Goal: Navigation & Orientation: Locate item on page

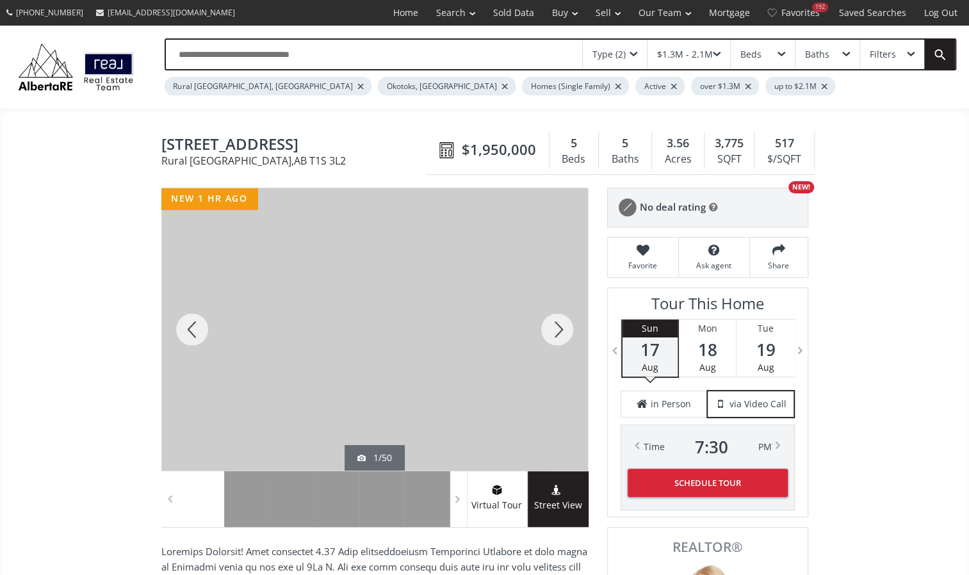
click at [558, 328] on div at bounding box center [556, 329] width 61 height 282
click at [559, 329] on div at bounding box center [556, 329] width 61 height 282
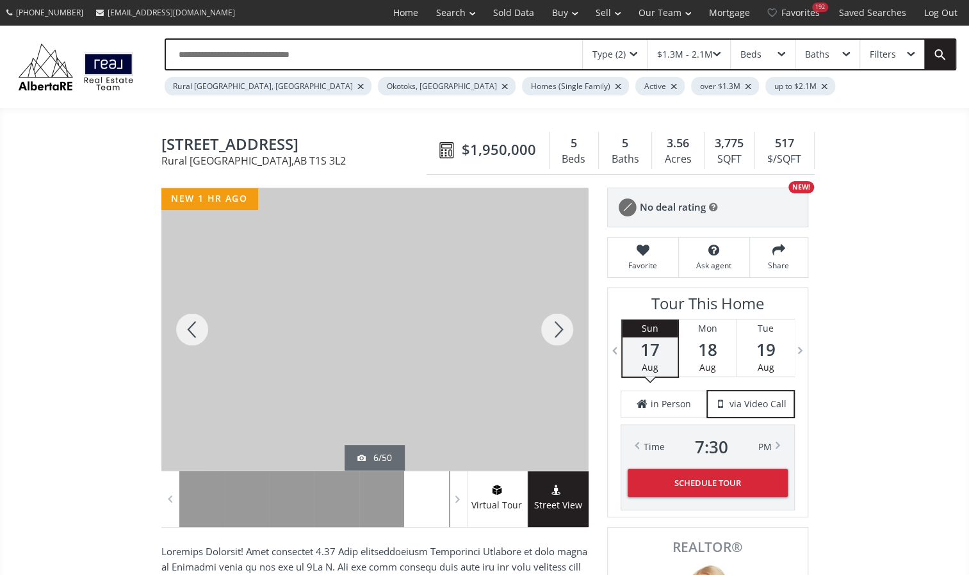
click at [559, 329] on div at bounding box center [556, 329] width 61 height 282
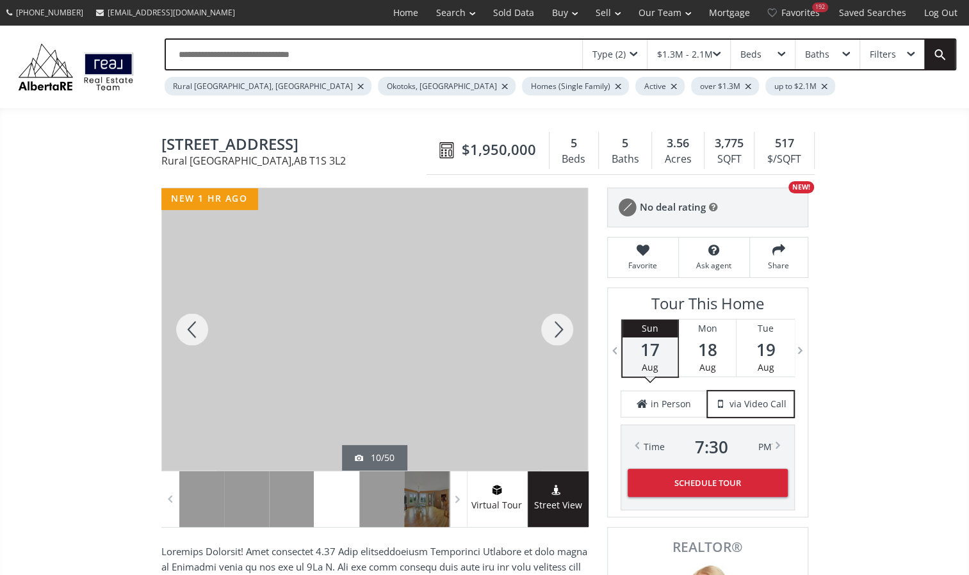
click at [559, 329] on div at bounding box center [556, 329] width 61 height 282
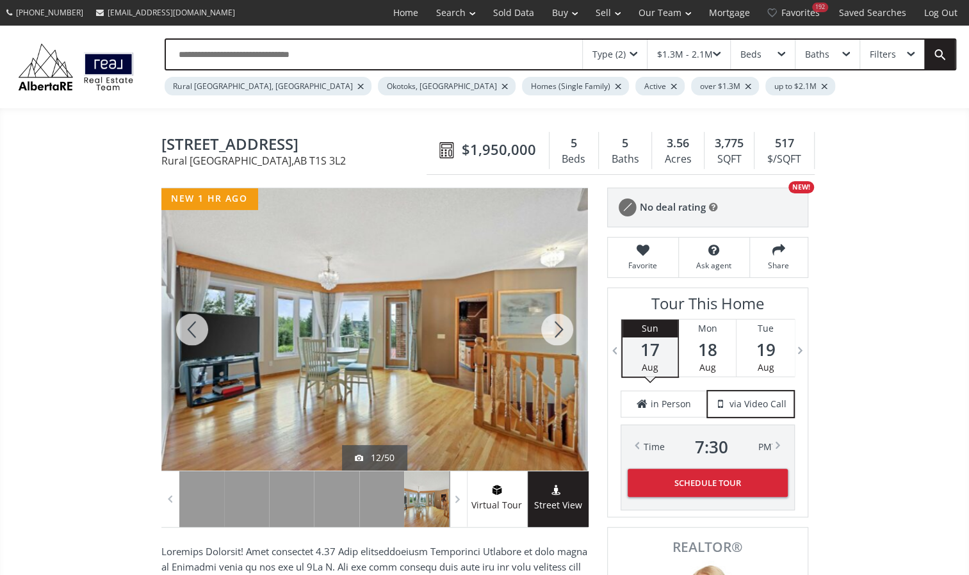
click at [559, 329] on div at bounding box center [556, 329] width 61 height 282
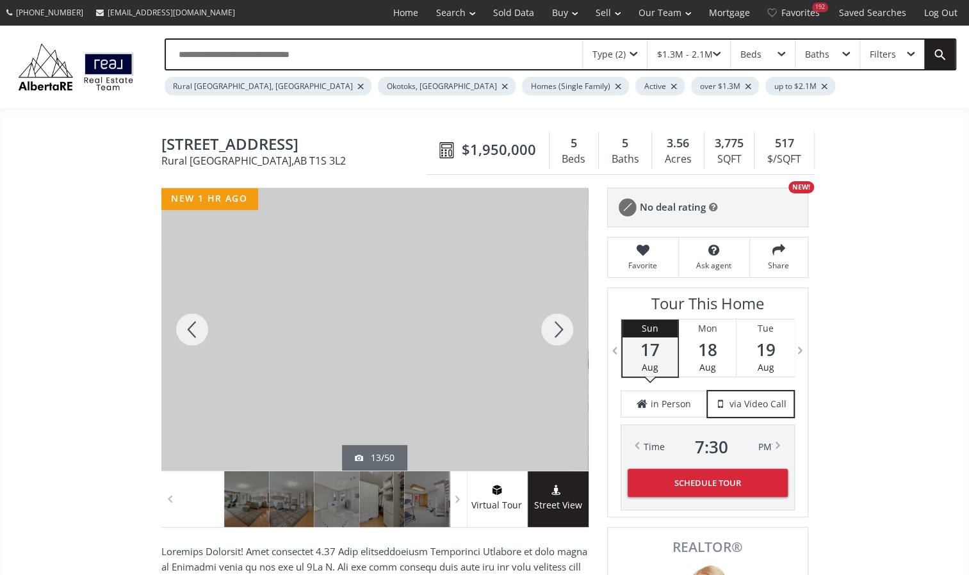
click at [559, 329] on div at bounding box center [556, 329] width 61 height 282
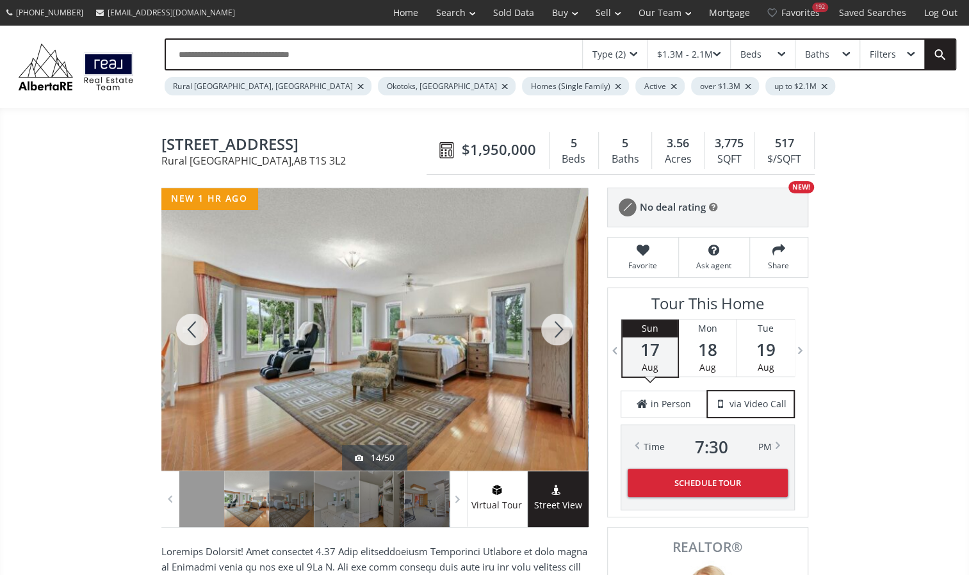
click at [561, 337] on div at bounding box center [556, 329] width 61 height 282
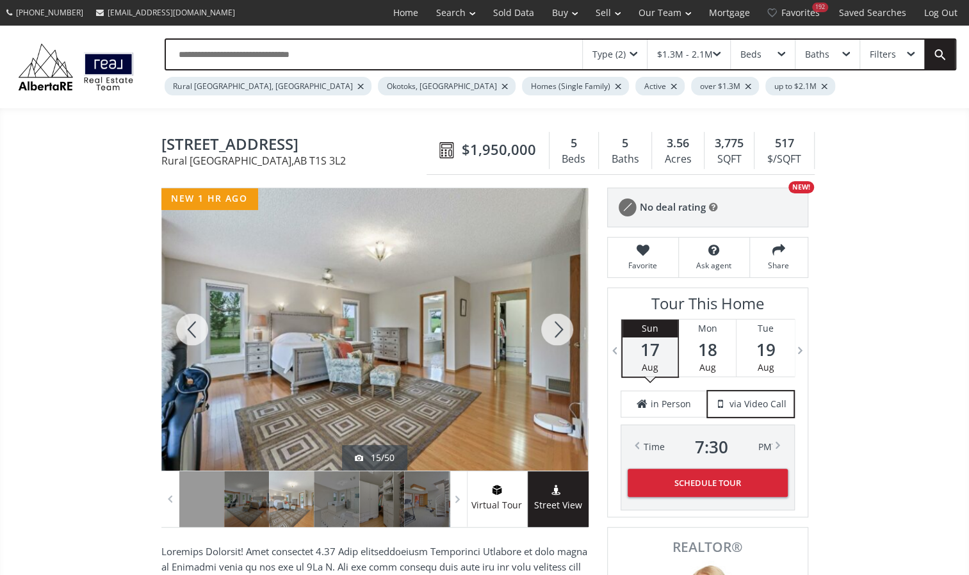
click at [562, 341] on div at bounding box center [556, 329] width 61 height 282
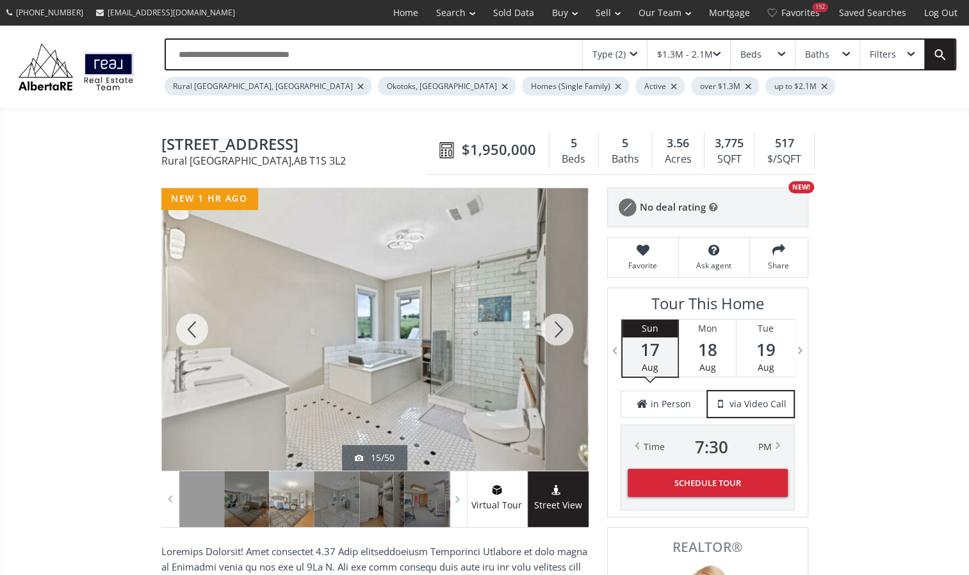
click at [563, 344] on div at bounding box center [556, 329] width 61 height 282
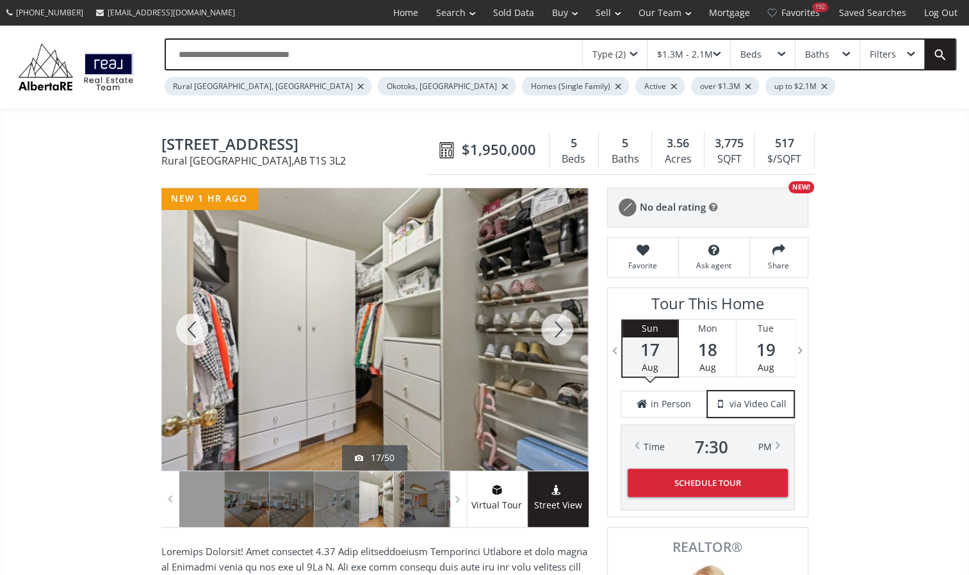
click at [563, 344] on div at bounding box center [556, 329] width 61 height 282
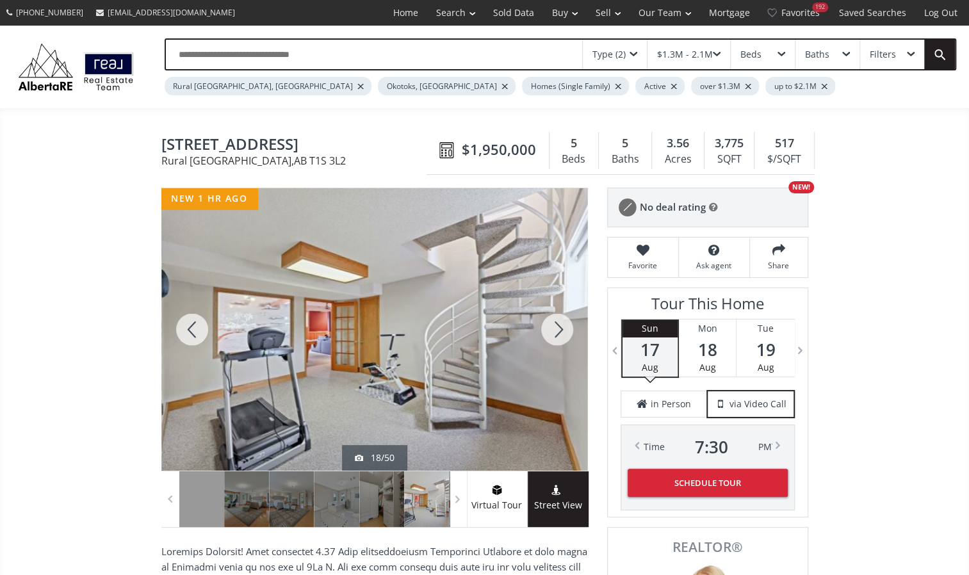
click at [563, 344] on div at bounding box center [556, 329] width 61 height 282
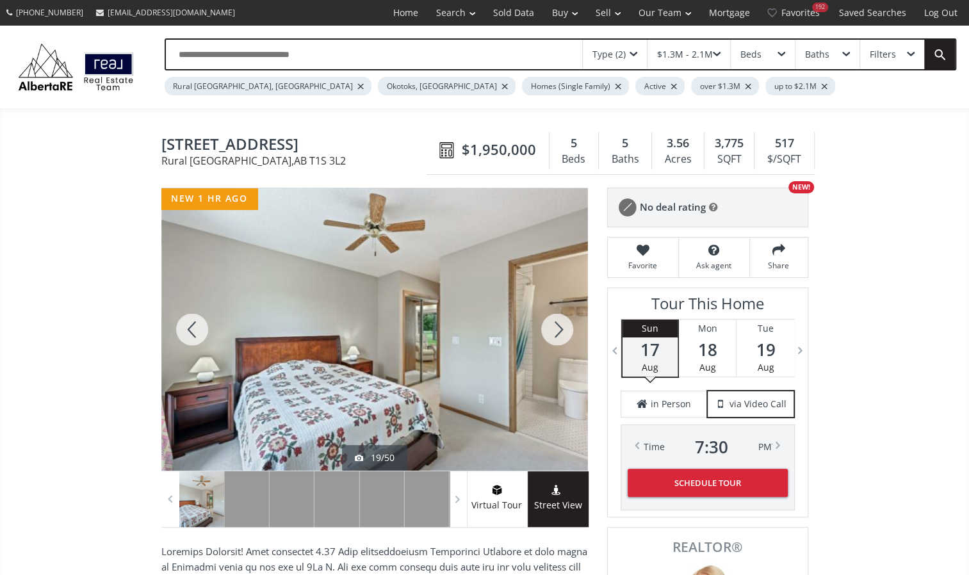
click at [563, 344] on div at bounding box center [556, 329] width 61 height 282
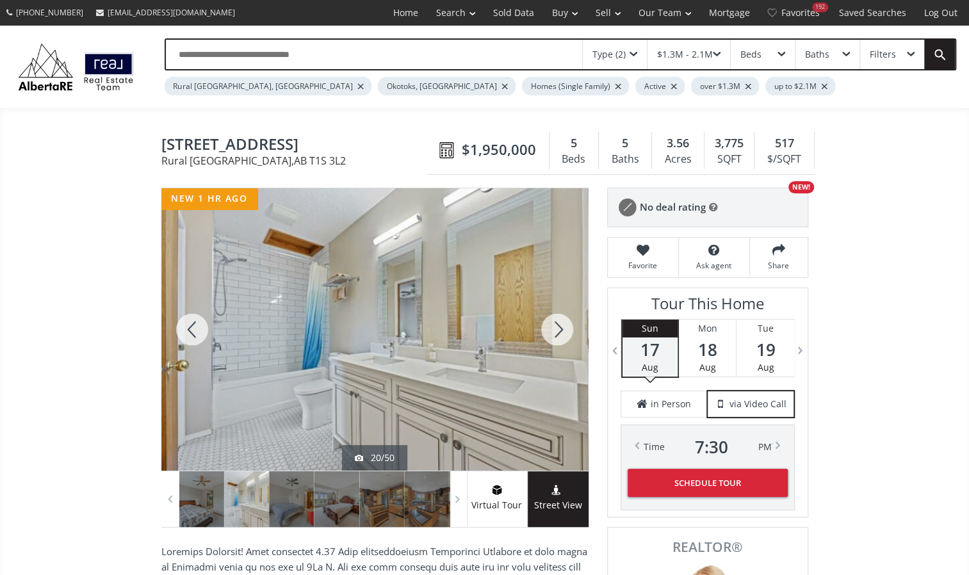
click at [563, 344] on div at bounding box center [556, 329] width 61 height 282
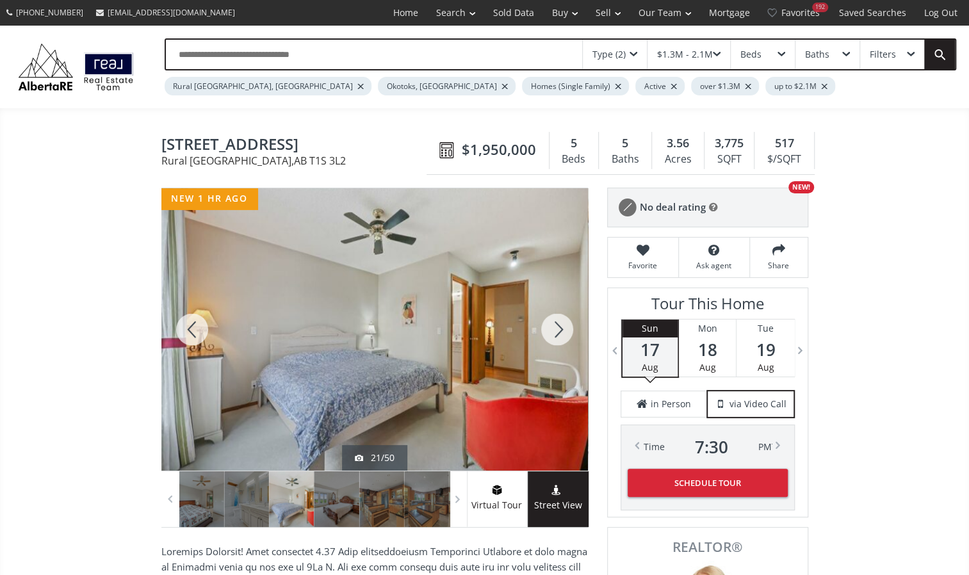
click at [563, 344] on div at bounding box center [556, 329] width 61 height 282
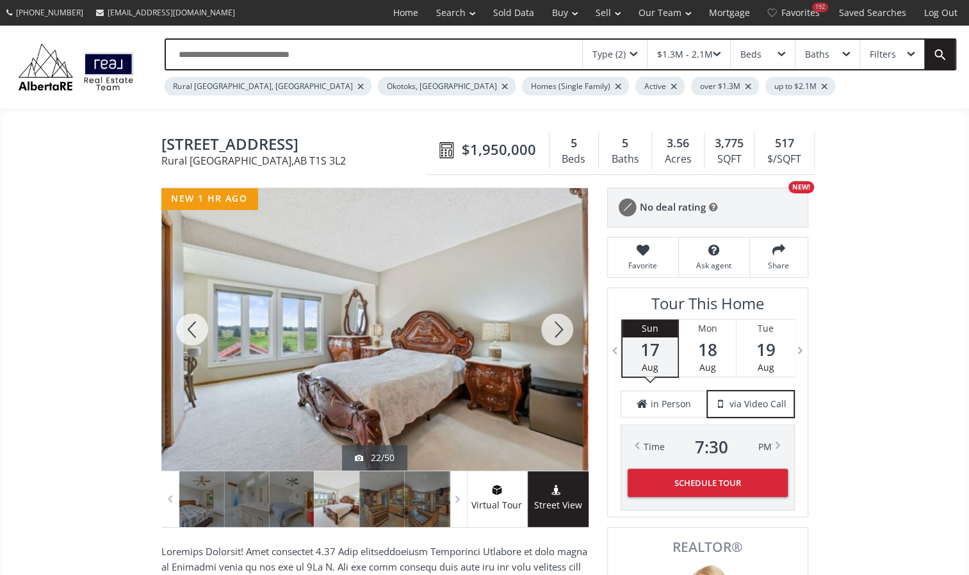
click at [563, 344] on div at bounding box center [556, 329] width 61 height 282
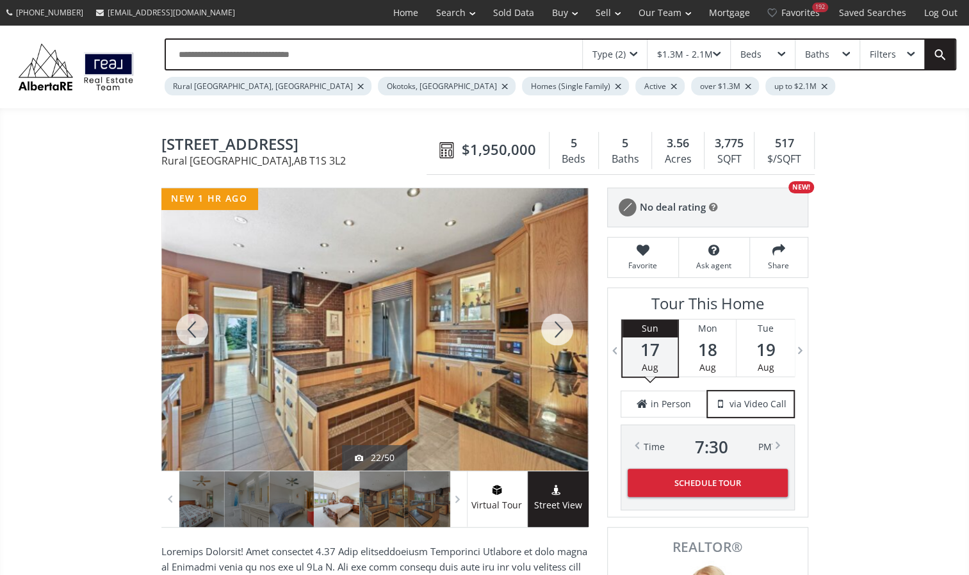
click at [563, 344] on div at bounding box center [556, 329] width 61 height 282
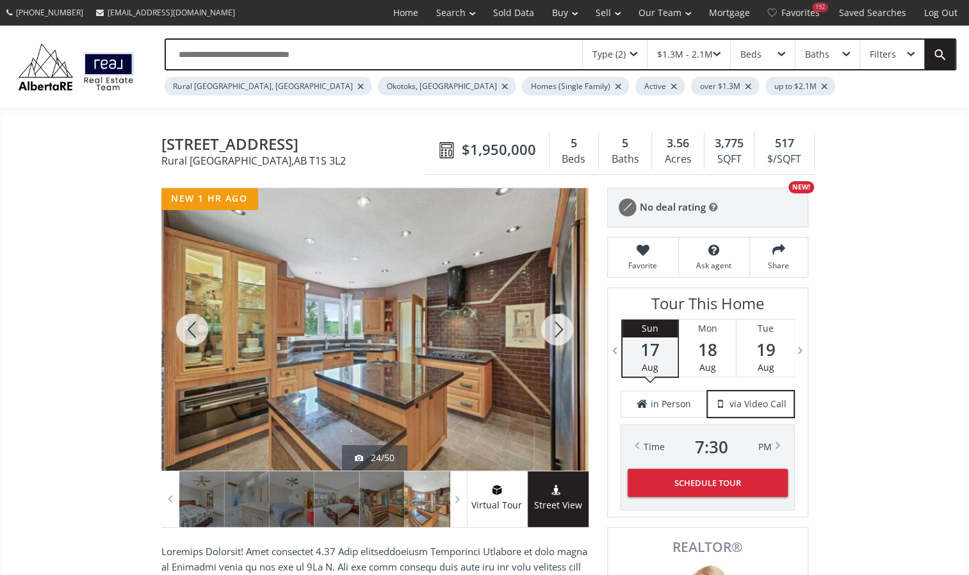
click at [563, 344] on div at bounding box center [556, 329] width 61 height 282
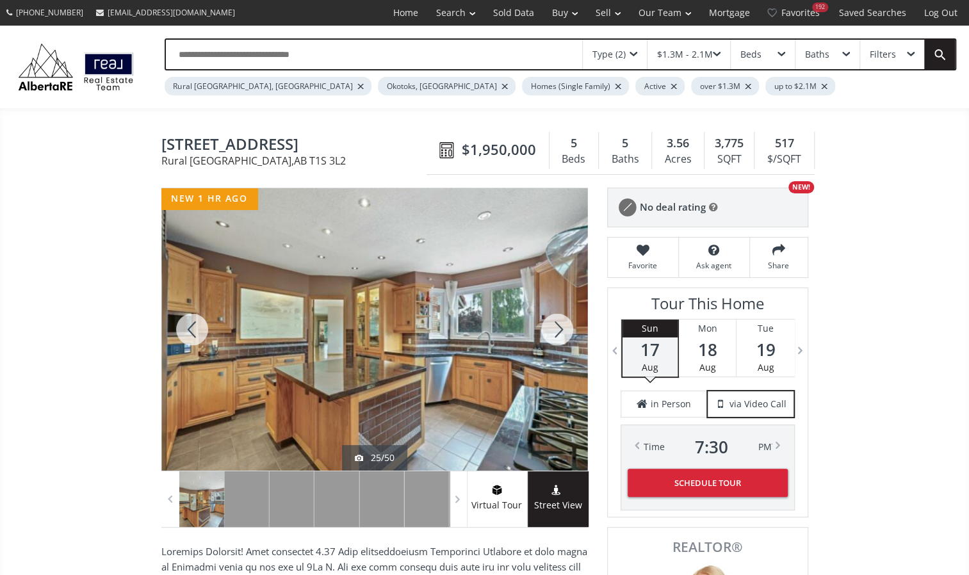
click at [563, 344] on div at bounding box center [556, 329] width 61 height 282
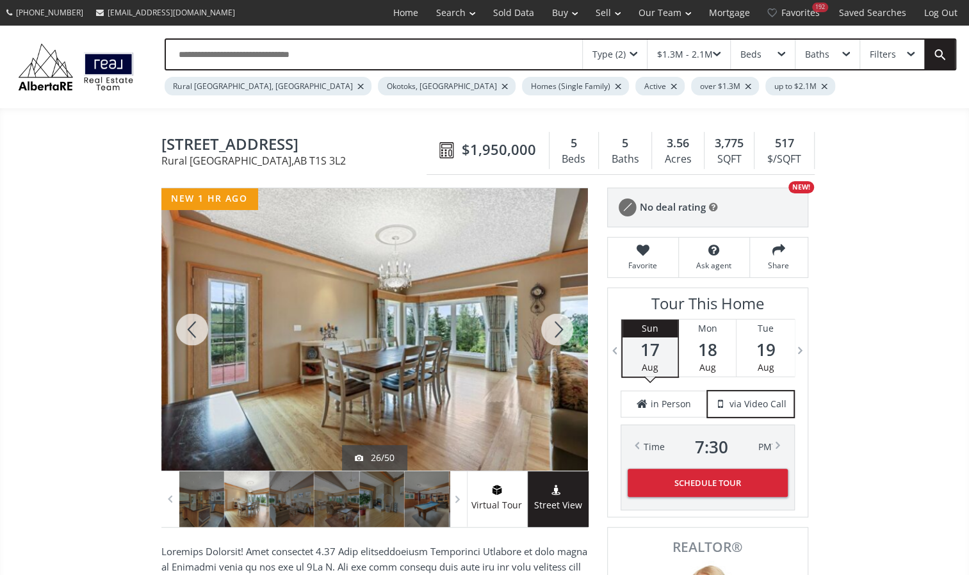
click at [563, 344] on div at bounding box center [556, 329] width 61 height 282
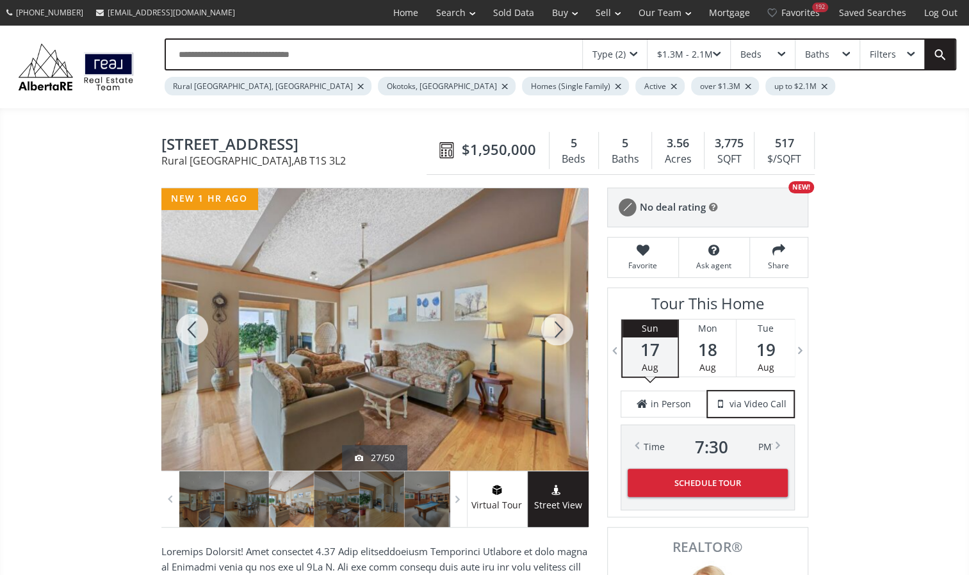
click at [562, 346] on div at bounding box center [556, 329] width 61 height 282
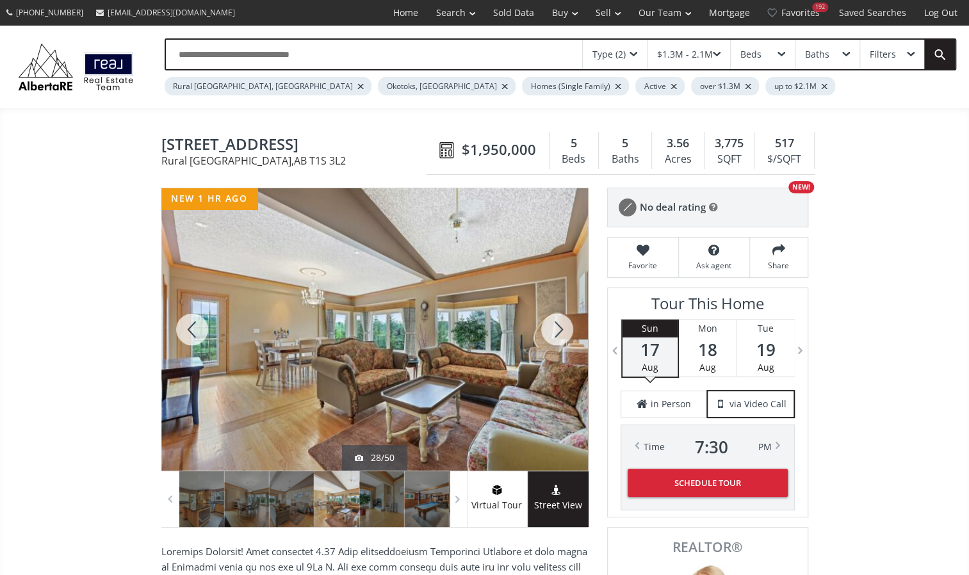
click at [562, 346] on div at bounding box center [556, 329] width 61 height 282
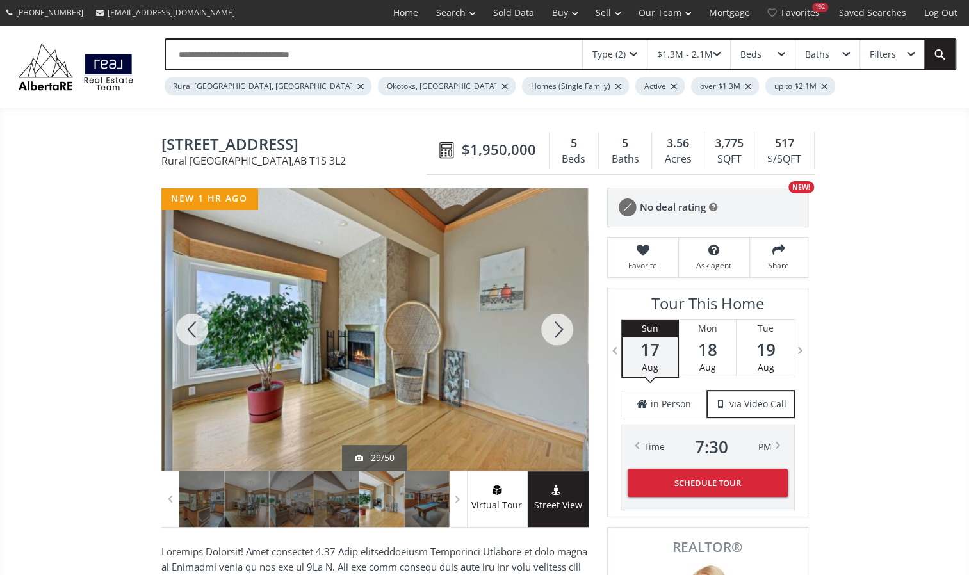
click at [562, 346] on div at bounding box center [556, 329] width 61 height 282
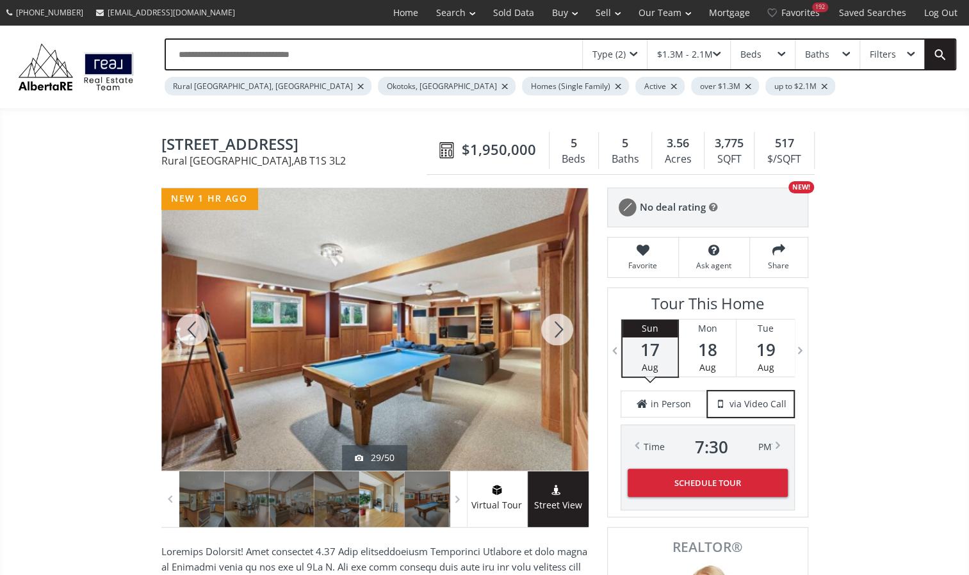
click at [562, 346] on div at bounding box center [556, 329] width 61 height 282
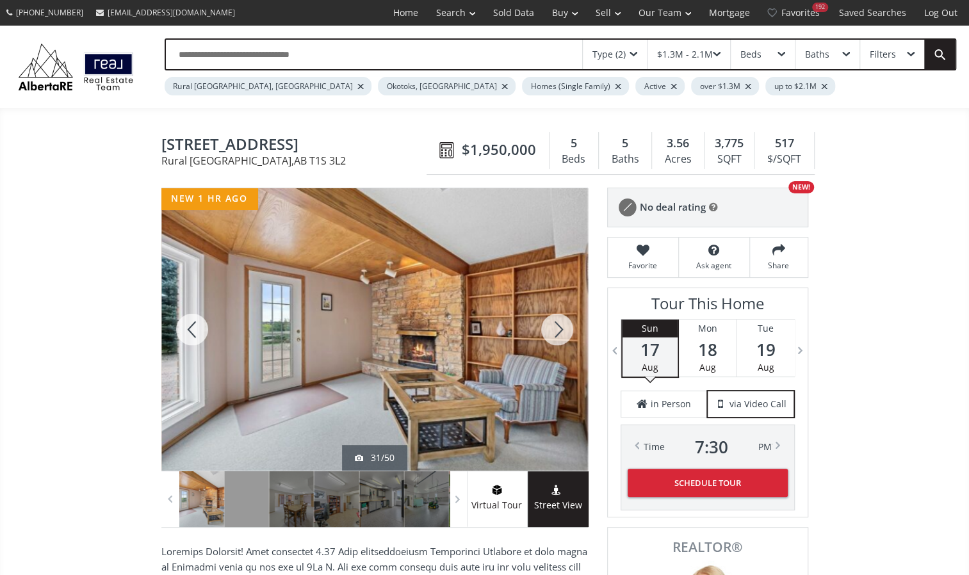
click at [562, 346] on div at bounding box center [556, 329] width 61 height 282
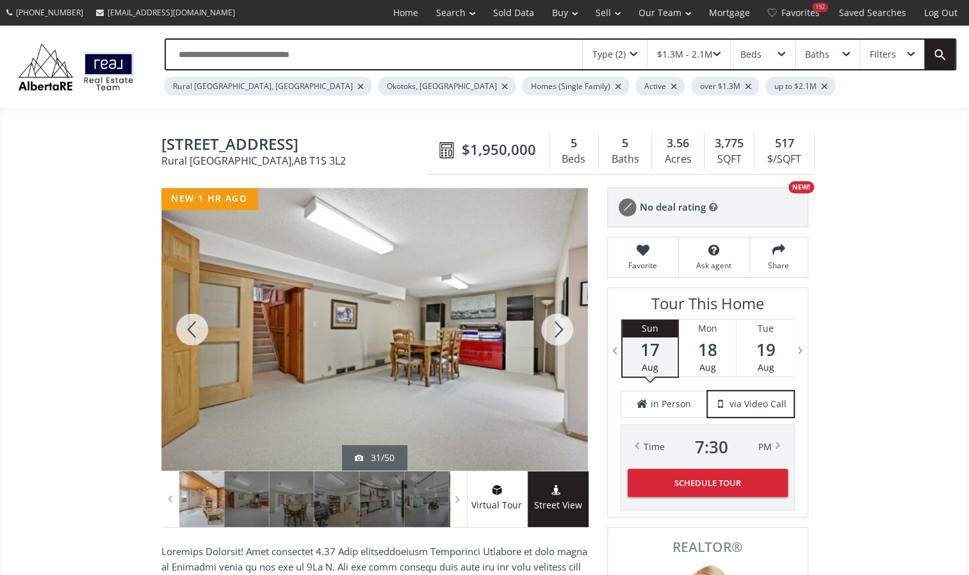
click at [562, 346] on div at bounding box center [556, 329] width 61 height 282
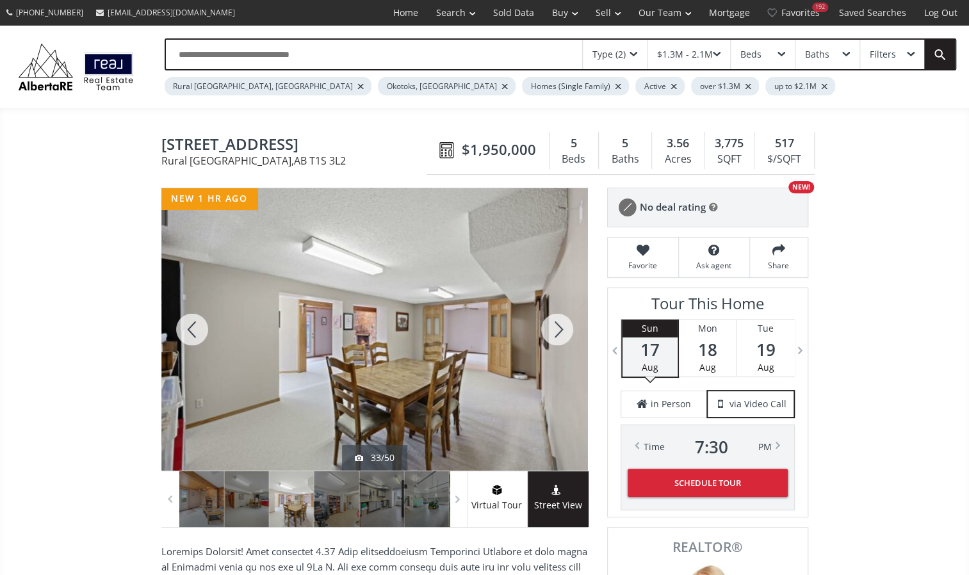
click at [562, 346] on div at bounding box center [556, 329] width 61 height 282
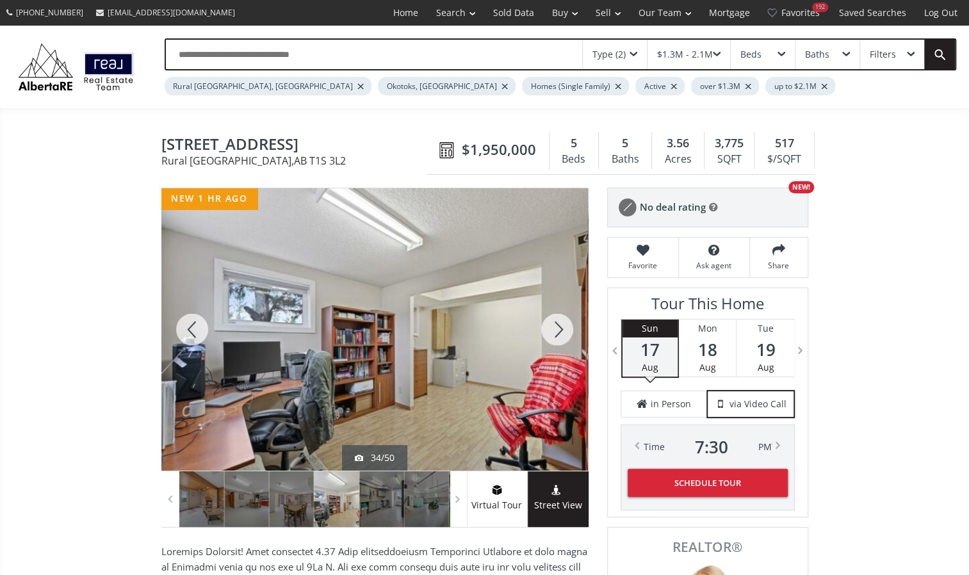
click at [562, 346] on div at bounding box center [556, 329] width 61 height 282
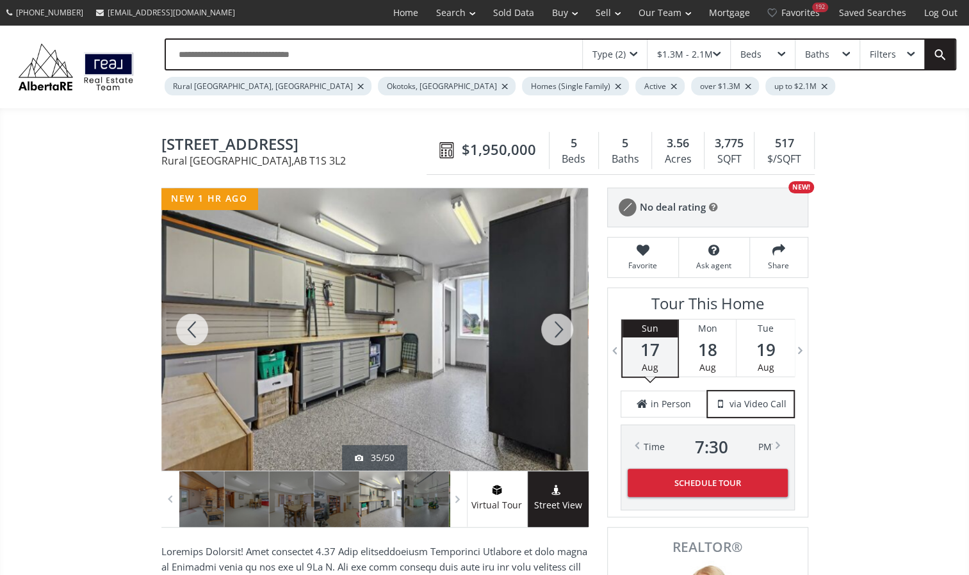
click at [562, 346] on div at bounding box center [556, 329] width 61 height 282
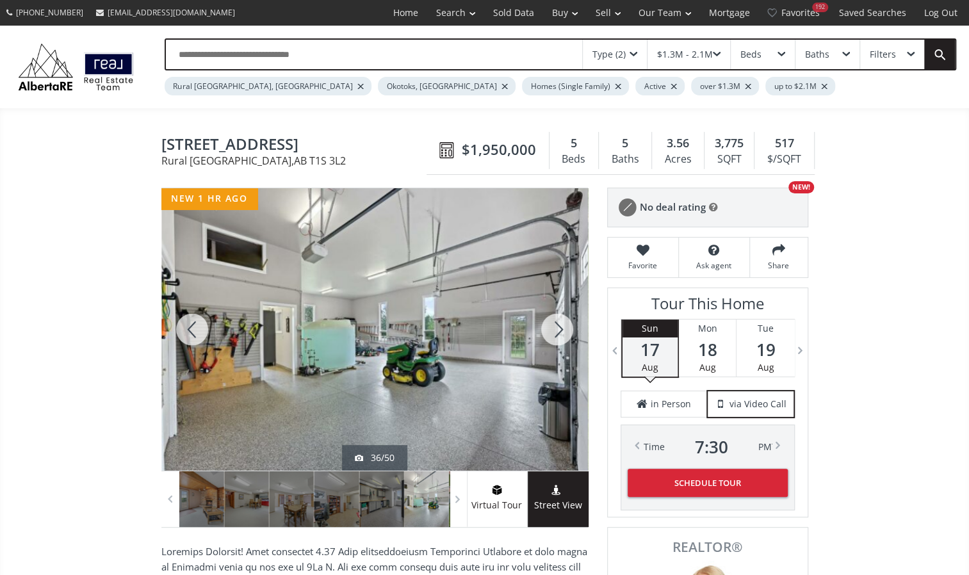
click at [562, 346] on div at bounding box center [556, 329] width 61 height 282
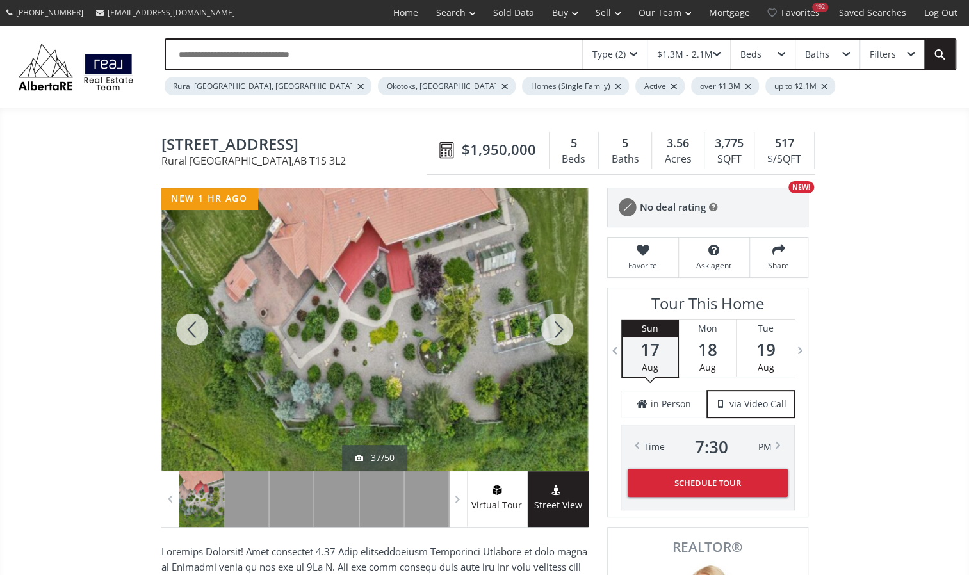
click at [562, 346] on div at bounding box center [556, 329] width 61 height 282
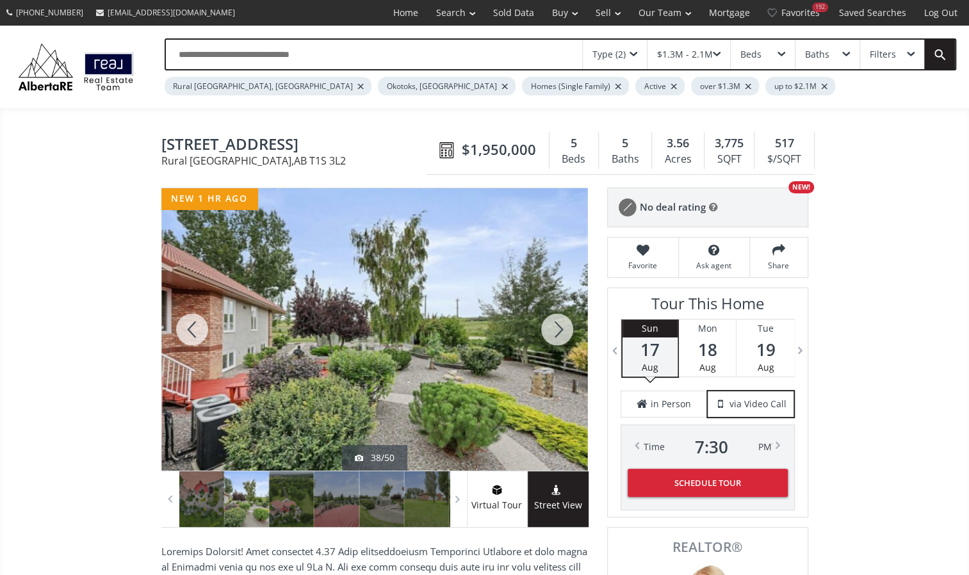
click at [562, 346] on div at bounding box center [556, 329] width 61 height 282
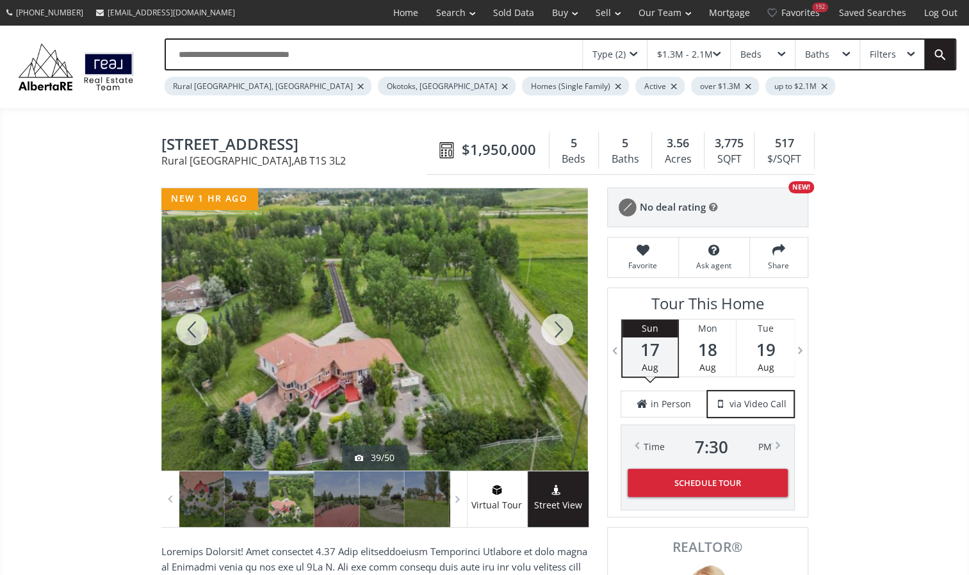
click at [561, 338] on div at bounding box center [556, 329] width 61 height 282
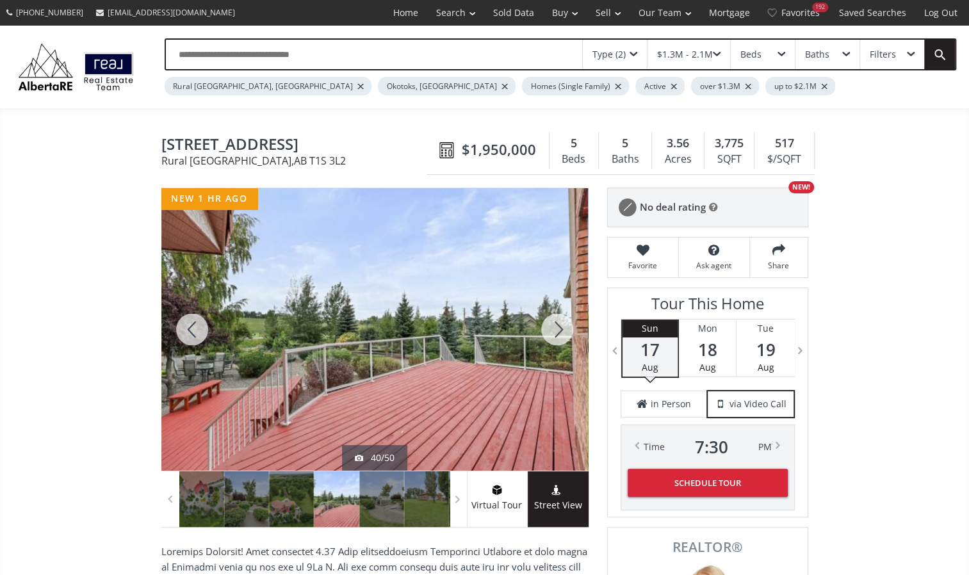
click at [561, 338] on div at bounding box center [556, 329] width 61 height 282
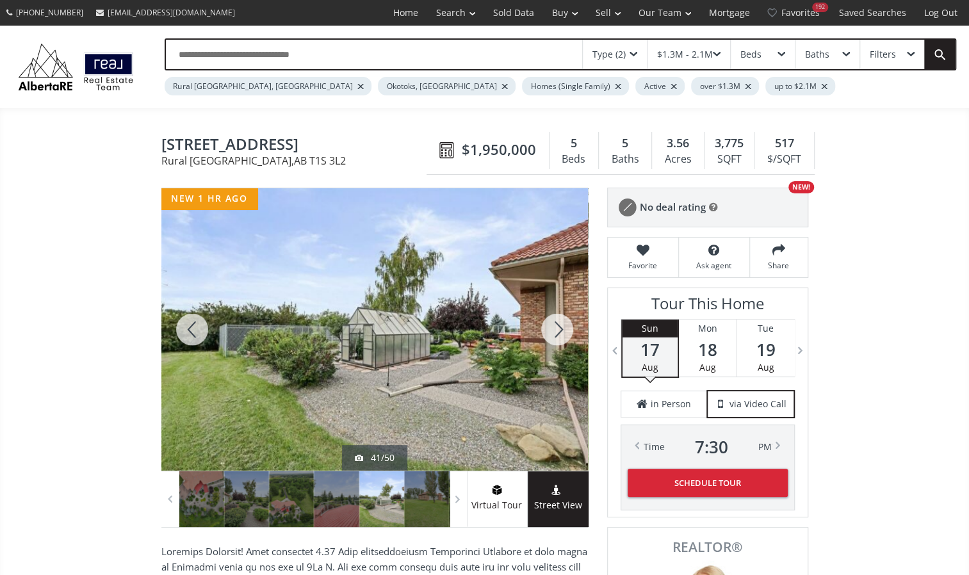
click at [561, 338] on div at bounding box center [556, 329] width 61 height 282
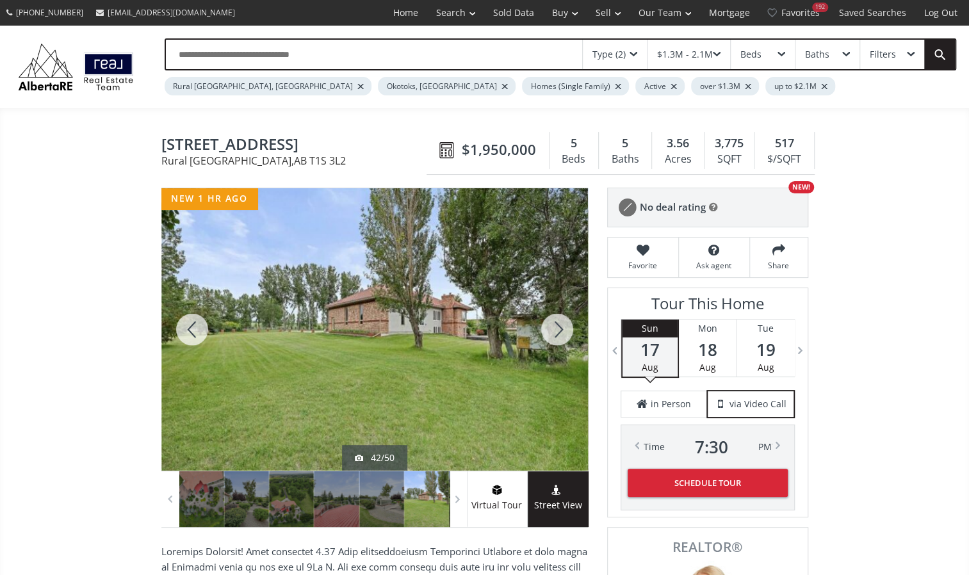
click at [561, 338] on div at bounding box center [556, 329] width 61 height 282
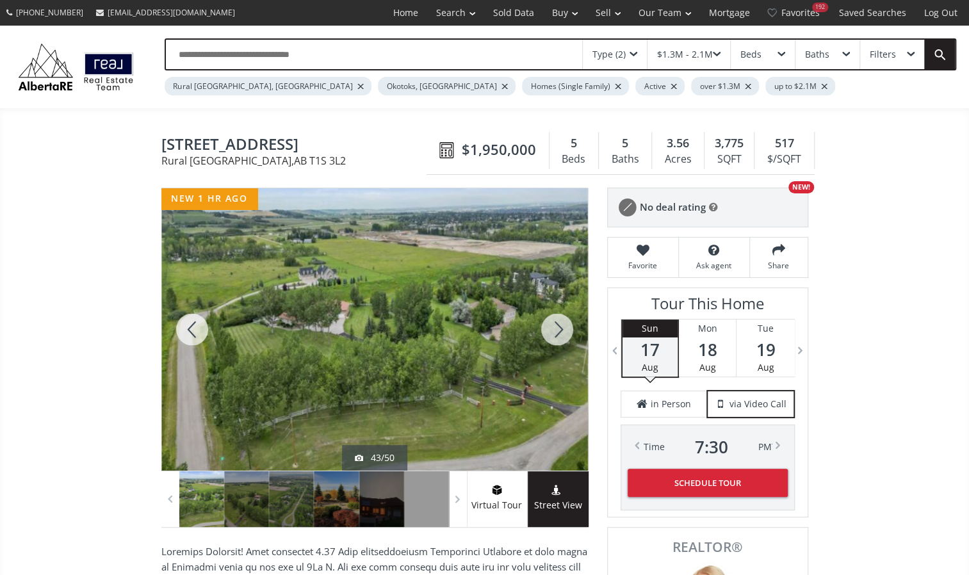
click at [561, 338] on div at bounding box center [556, 329] width 61 height 282
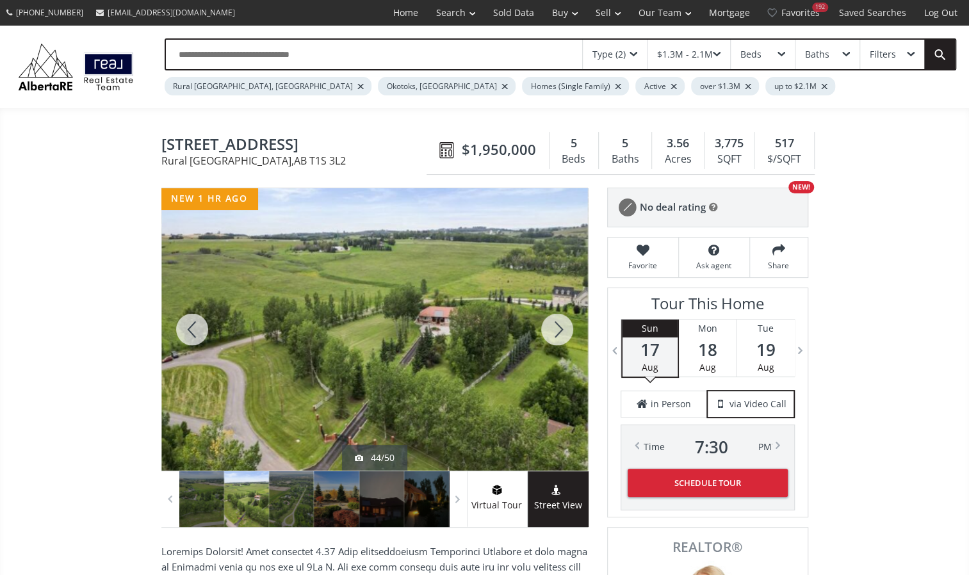
click at [561, 338] on div at bounding box center [556, 329] width 61 height 282
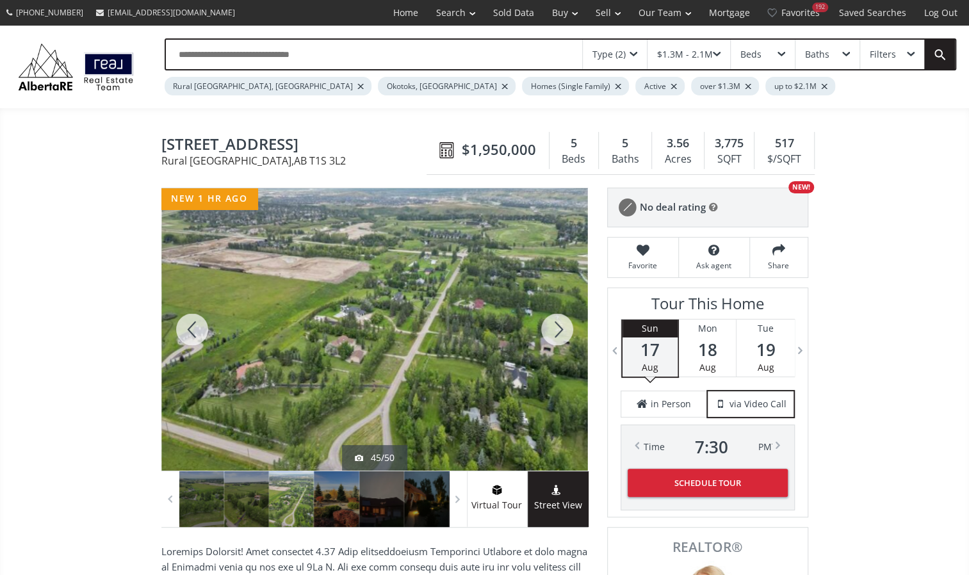
click at [561, 338] on div at bounding box center [556, 329] width 61 height 282
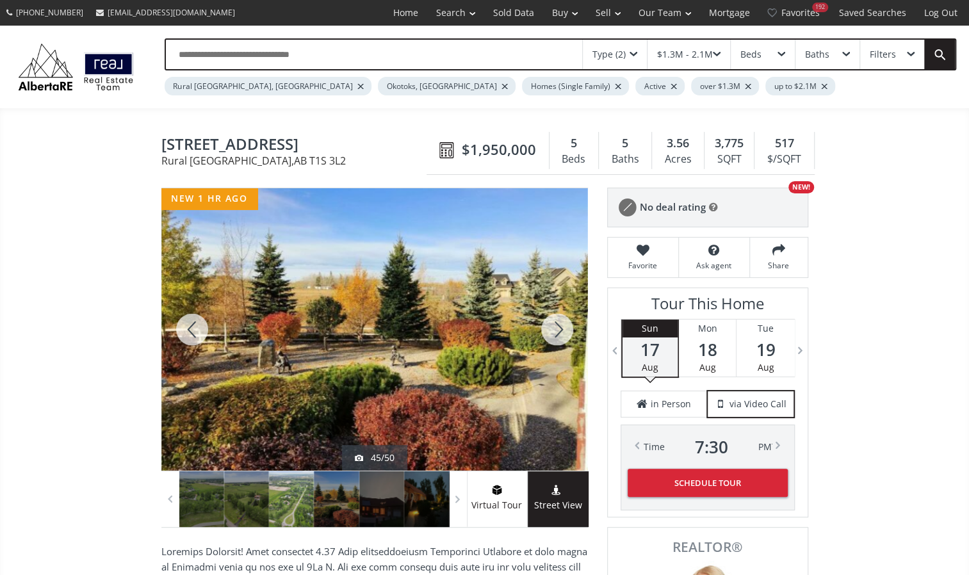
click at [561, 338] on div at bounding box center [556, 329] width 61 height 282
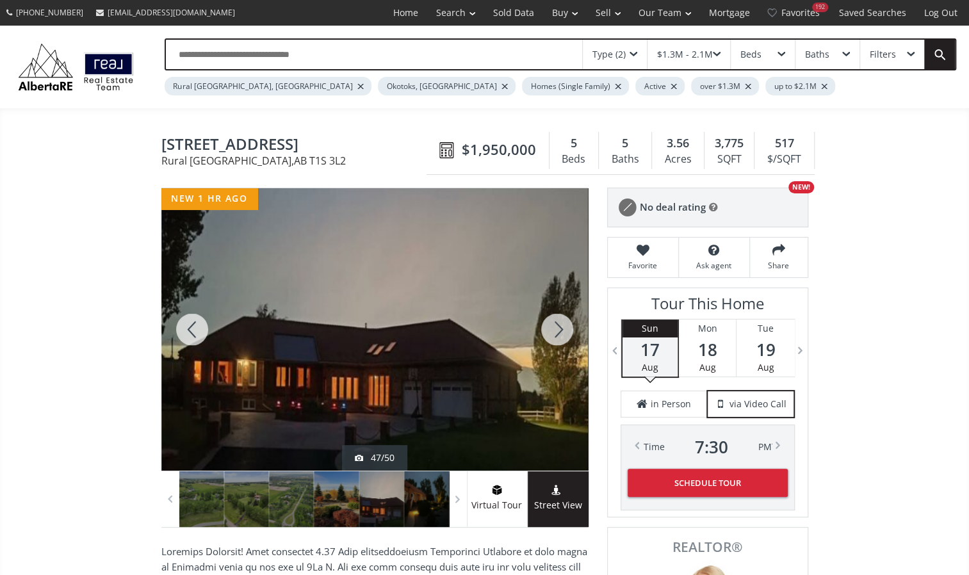
click at [561, 338] on div at bounding box center [556, 329] width 61 height 282
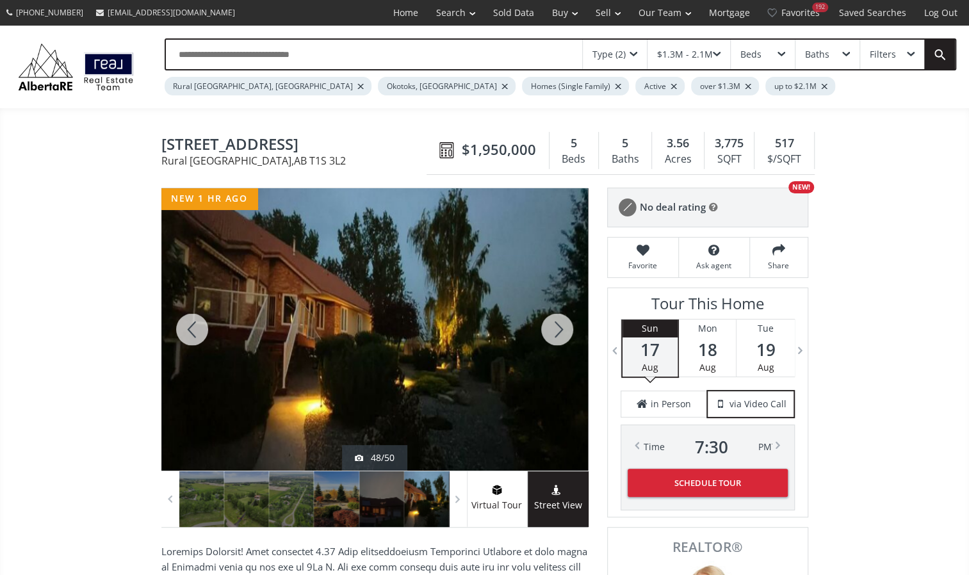
click at [561, 338] on div at bounding box center [556, 329] width 61 height 282
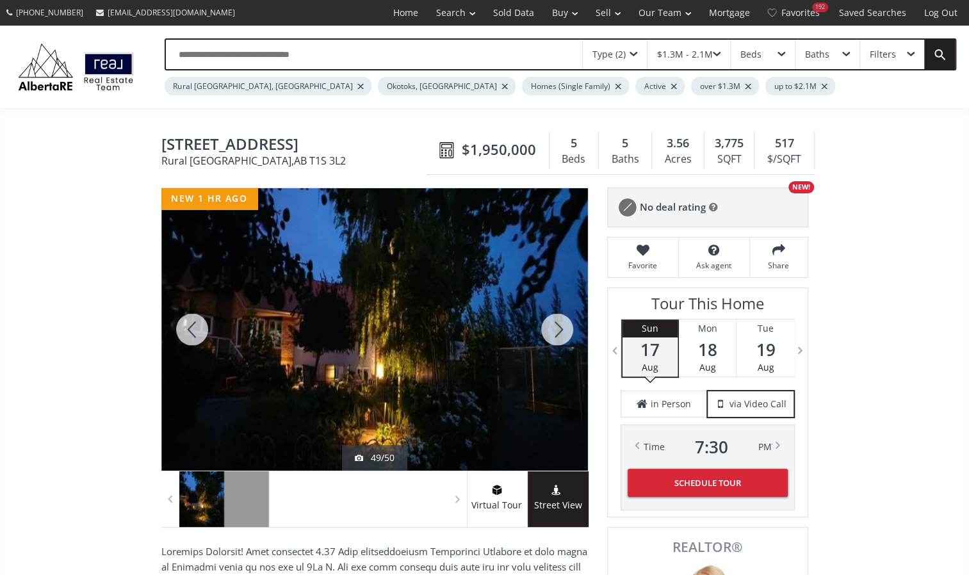
click at [188, 330] on div at bounding box center [191, 329] width 61 height 282
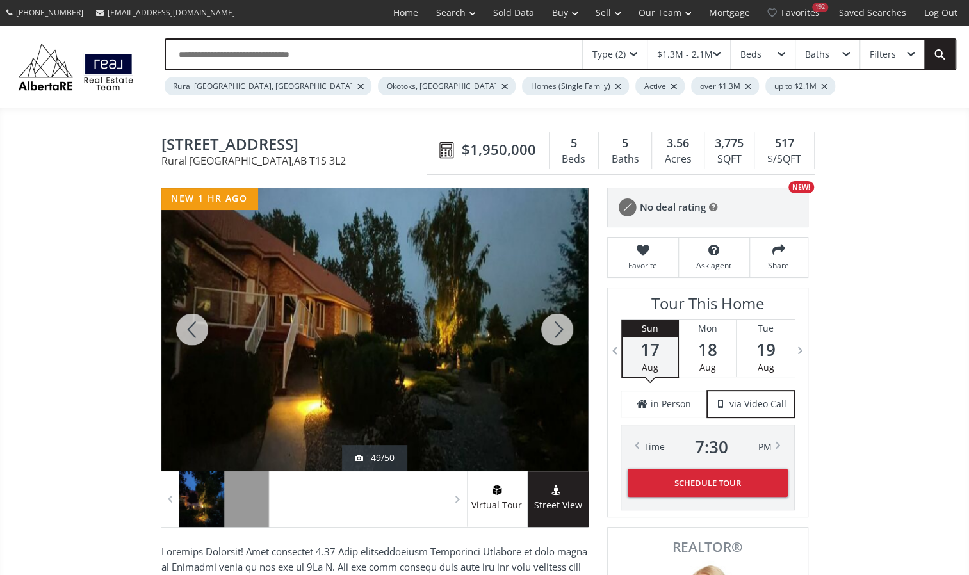
click at [188, 330] on div at bounding box center [191, 329] width 61 height 282
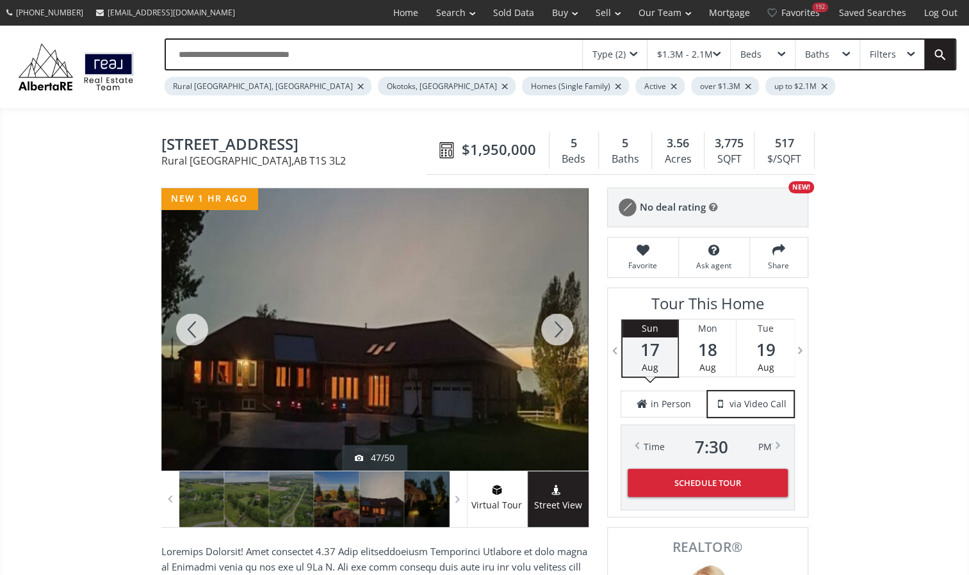
click at [548, 321] on div at bounding box center [556, 329] width 61 height 282
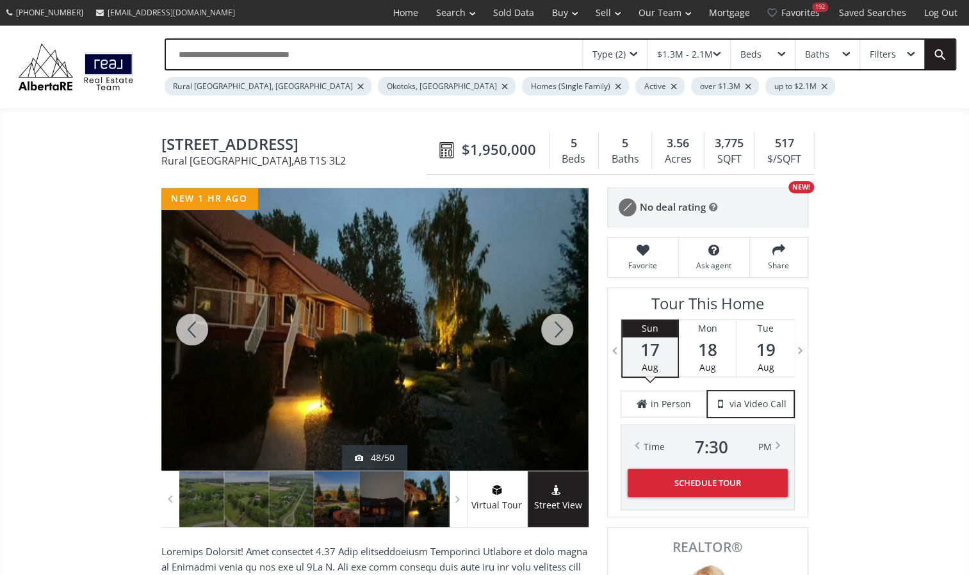
click at [546, 321] on div at bounding box center [556, 329] width 61 height 282
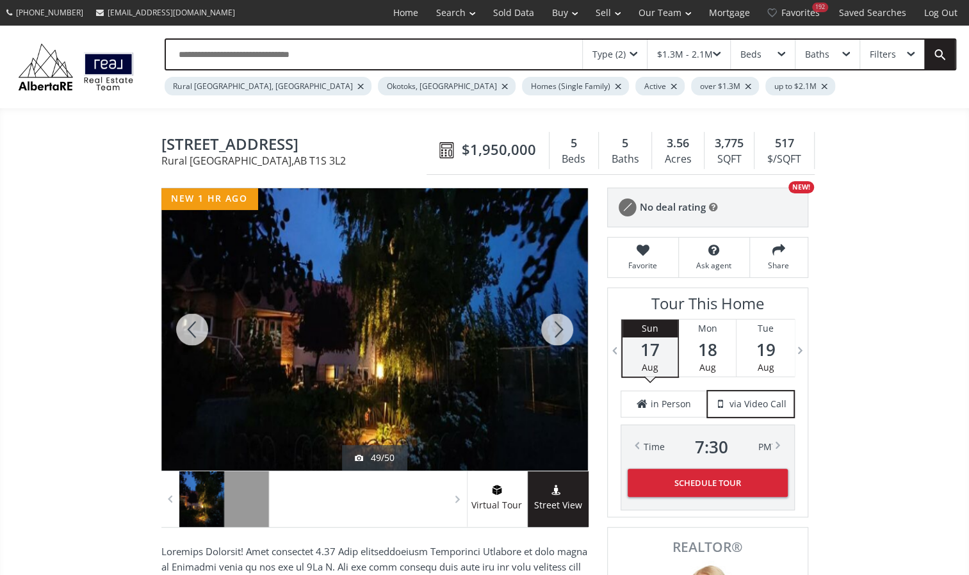
click at [544, 321] on div at bounding box center [556, 329] width 61 height 282
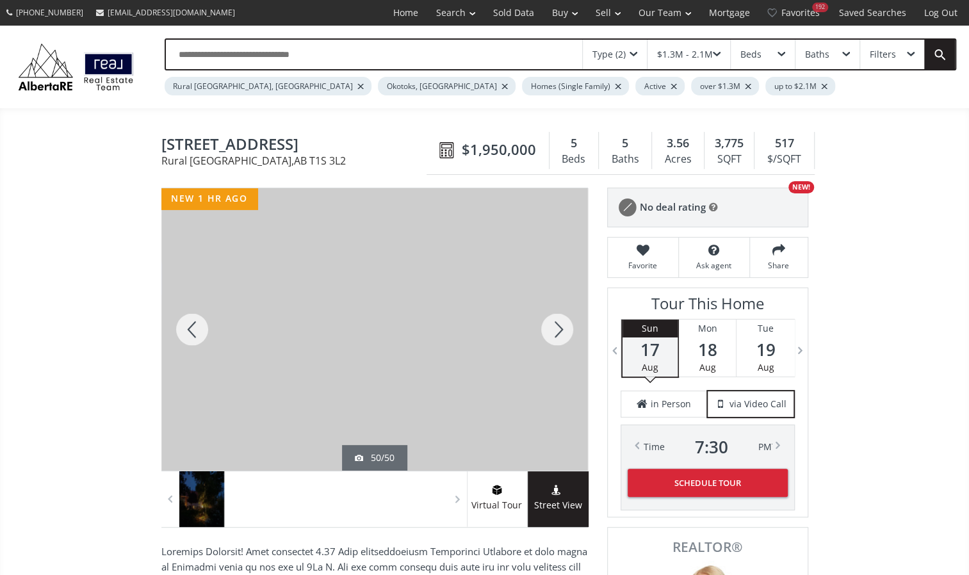
click at [544, 321] on div at bounding box center [556, 329] width 61 height 282
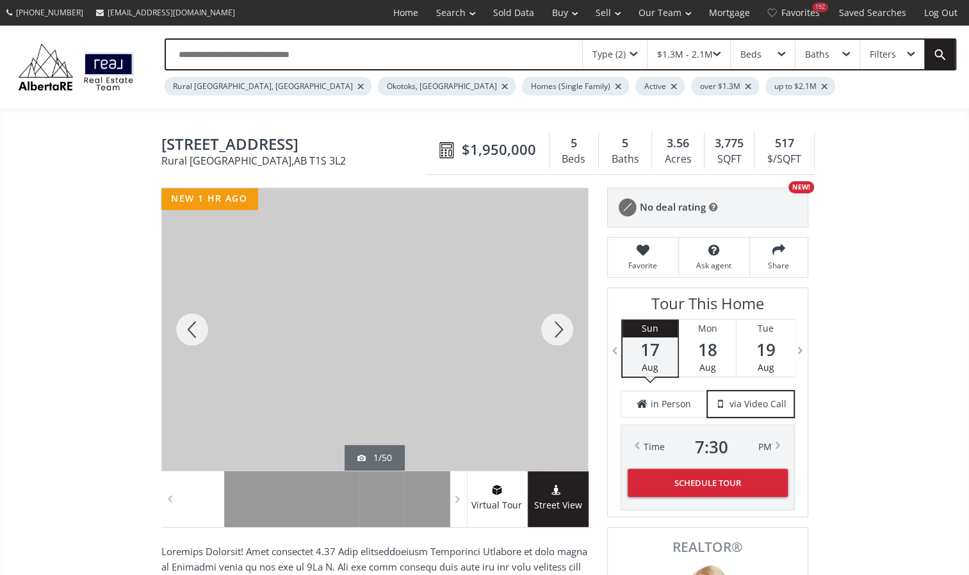
click at [544, 321] on div at bounding box center [556, 329] width 61 height 282
click at [546, 322] on div at bounding box center [556, 329] width 61 height 282
click at [546, 323] on div at bounding box center [556, 329] width 61 height 282
click at [547, 323] on div at bounding box center [556, 329] width 61 height 282
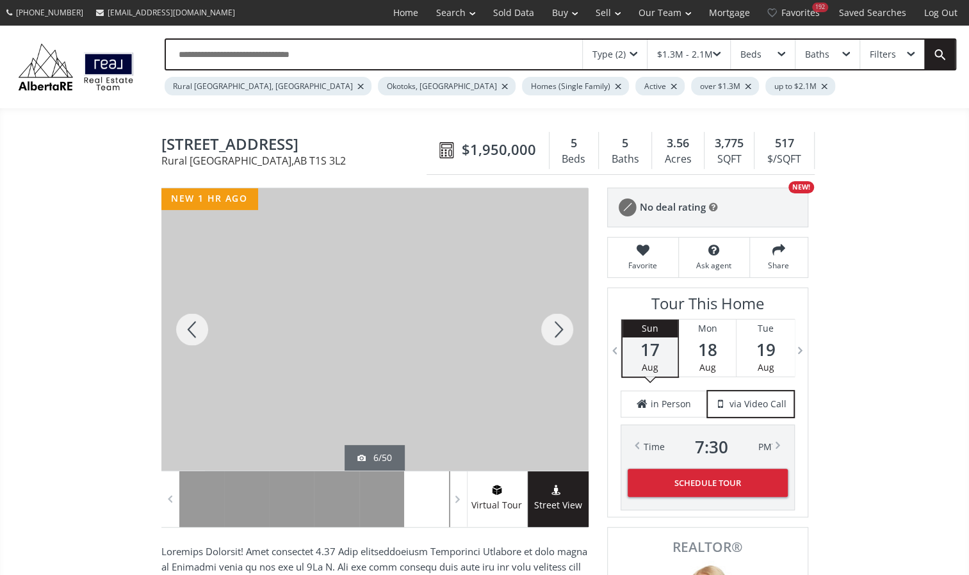
click at [547, 323] on div at bounding box center [556, 329] width 61 height 282
click at [548, 322] on div at bounding box center [556, 329] width 61 height 282
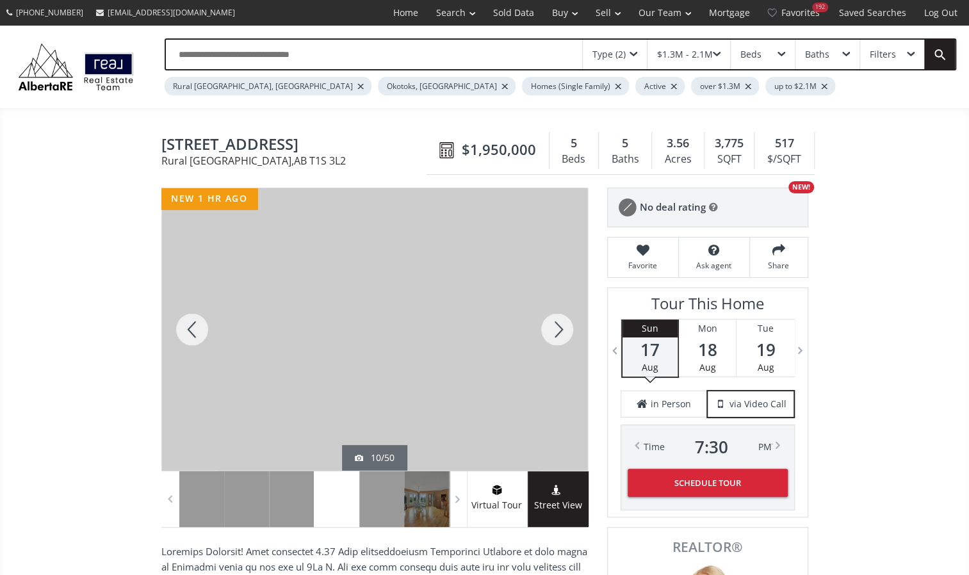
click at [548, 322] on div at bounding box center [556, 329] width 61 height 282
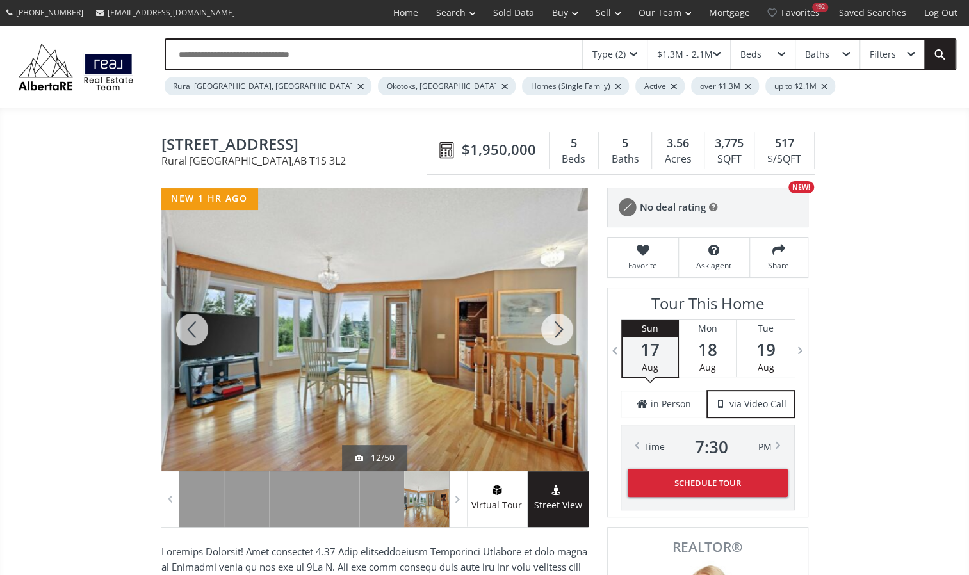
click at [548, 322] on div at bounding box center [556, 329] width 61 height 282
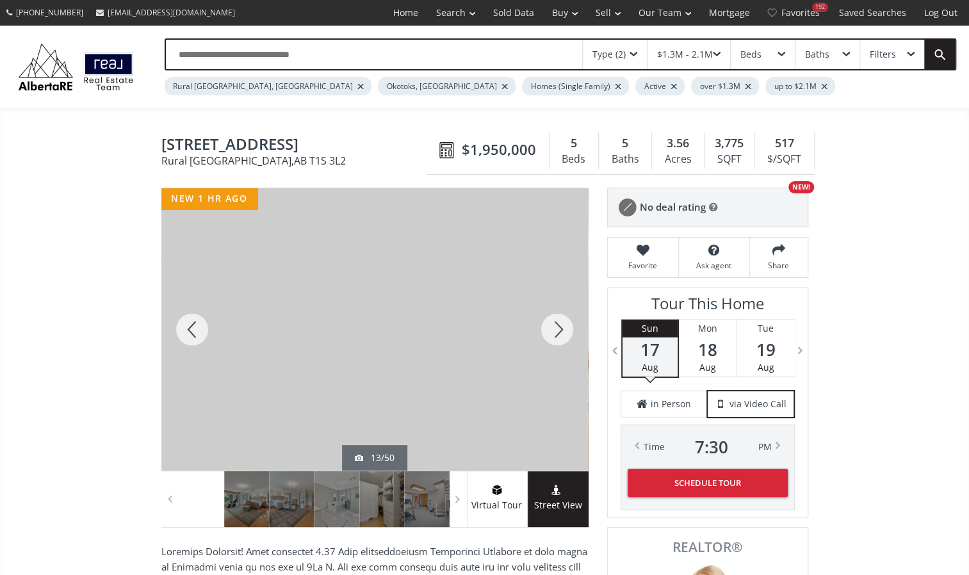
click at [548, 322] on div at bounding box center [556, 329] width 61 height 282
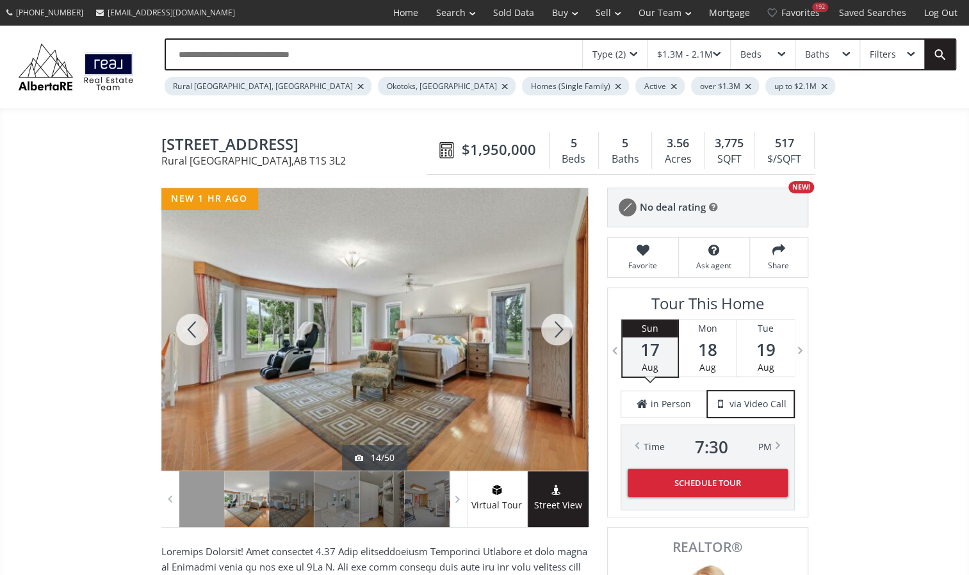
click at [548, 322] on div at bounding box center [556, 329] width 61 height 282
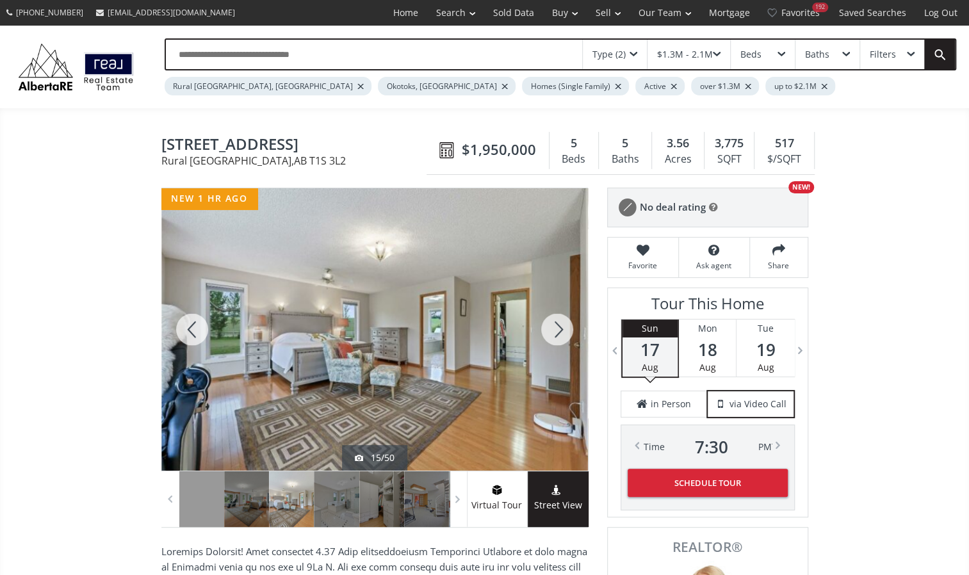
click at [548, 322] on div at bounding box center [556, 329] width 61 height 282
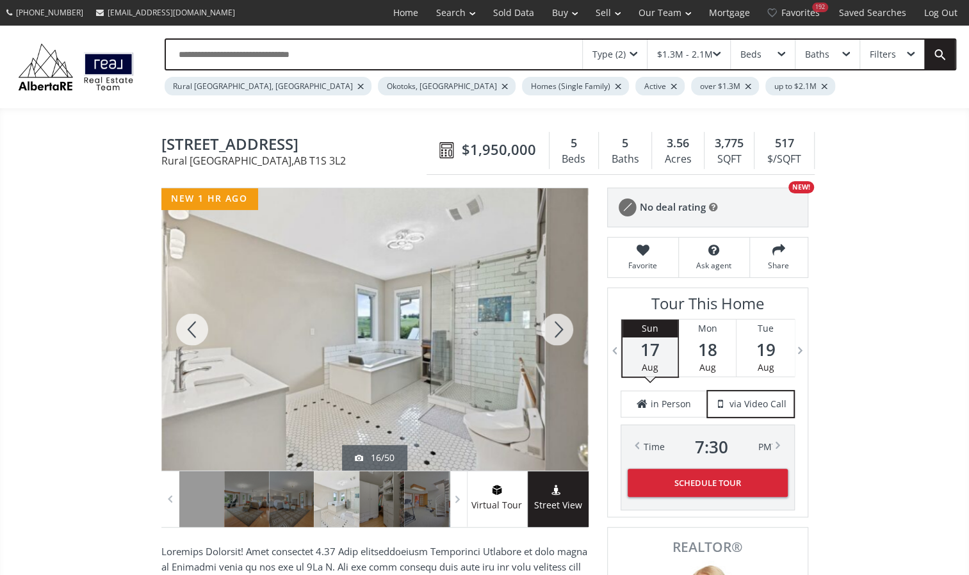
click at [548, 322] on div at bounding box center [556, 329] width 61 height 282
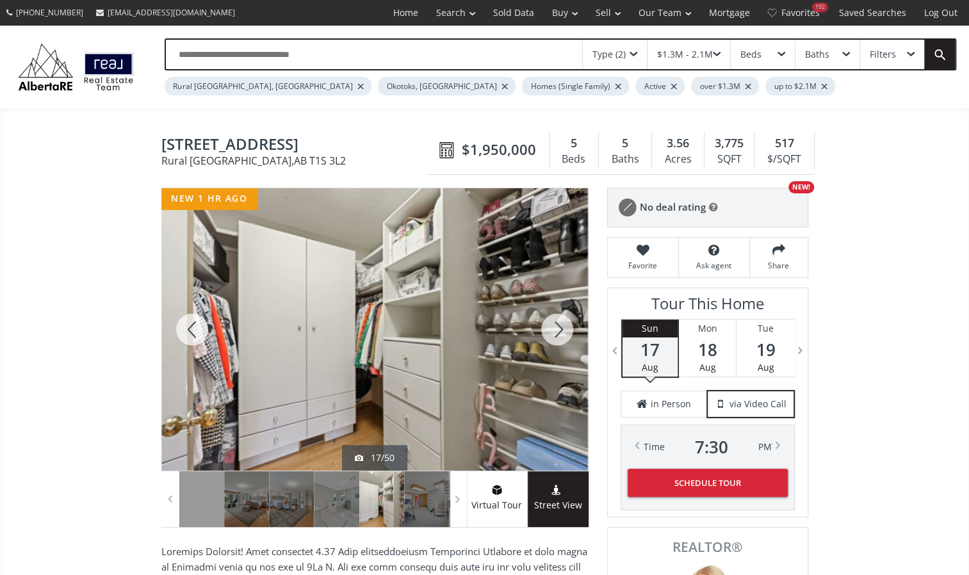
click at [548, 322] on div at bounding box center [556, 329] width 61 height 282
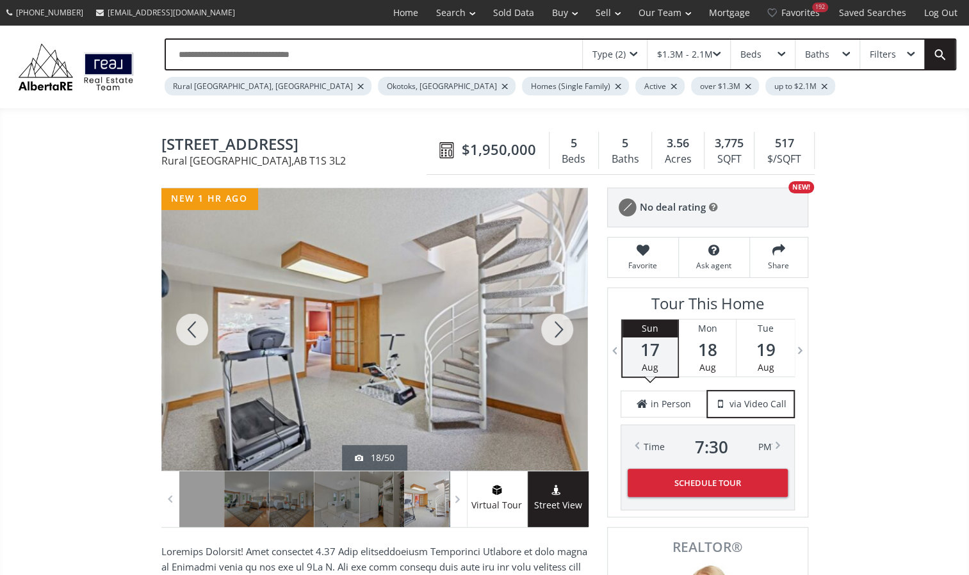
click at [548, 322] on div at bounding box center [556, 329] width 61 height 282
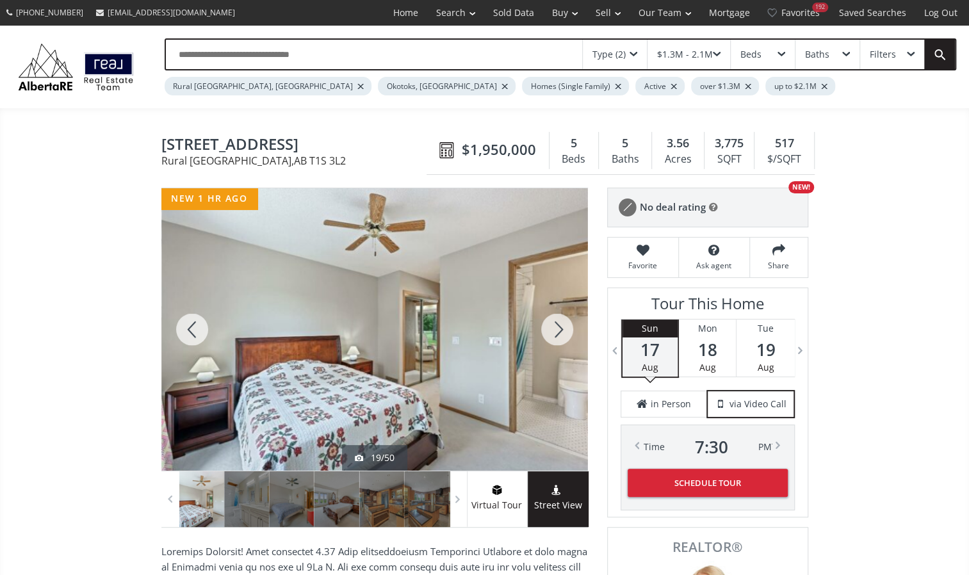
click at [548, 322] on div at bounding box center [556, 329] width 61 height 282
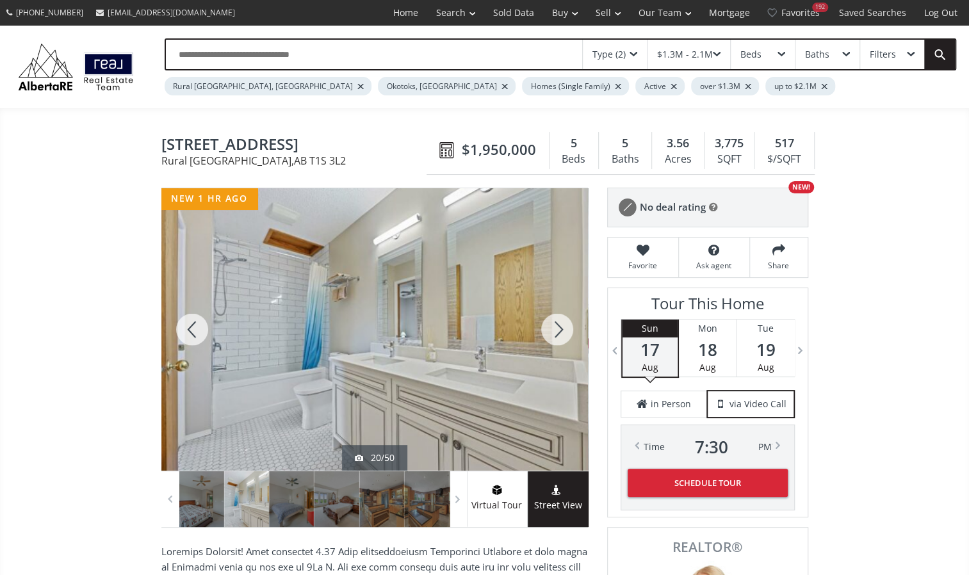
click at [548, 322] on div at bounding box center [556, 329] width 61 height 282
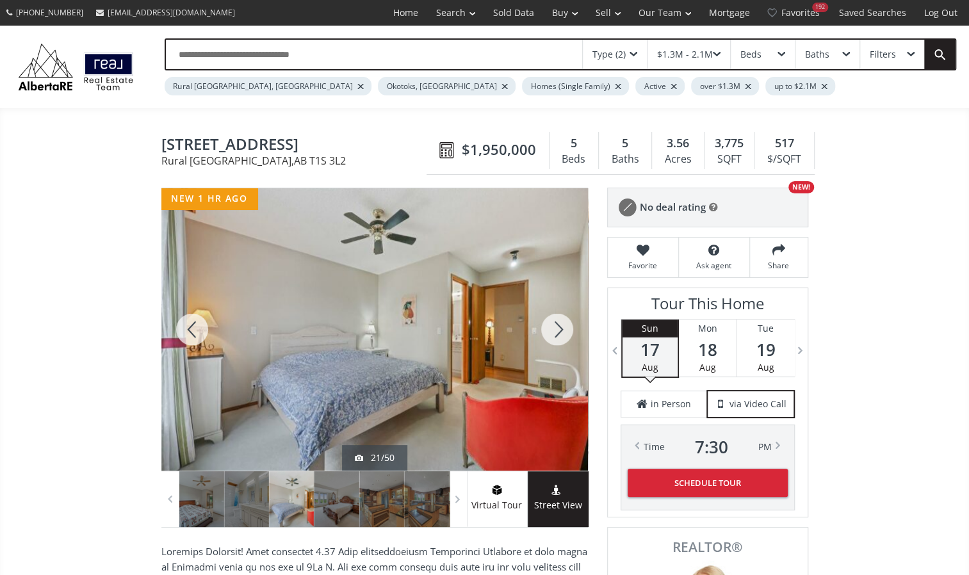
click at [548, 322] on div at bounding box center [556, 329] width 61 height 282
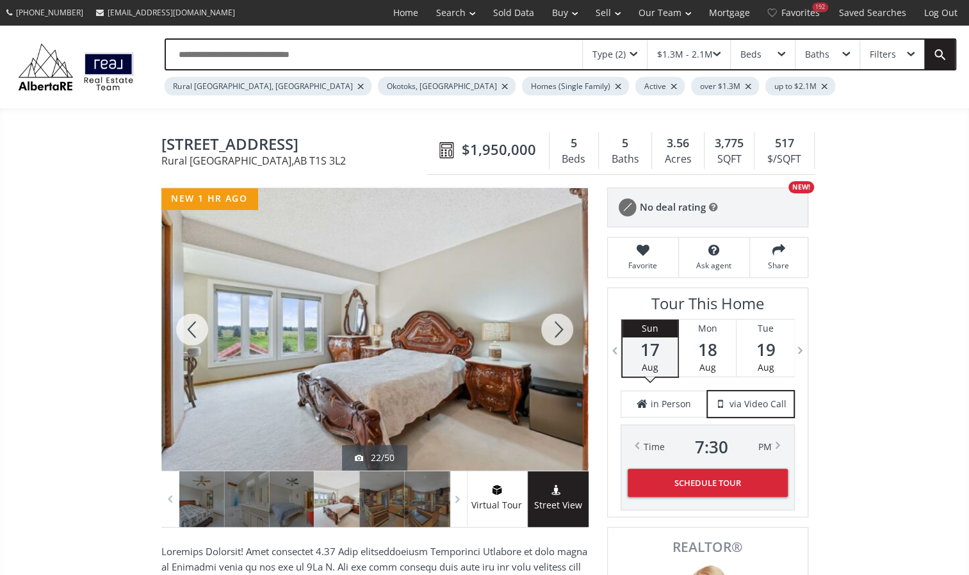
click at [548, 322] on div at bounding box center [556, 329] width 61 height 282
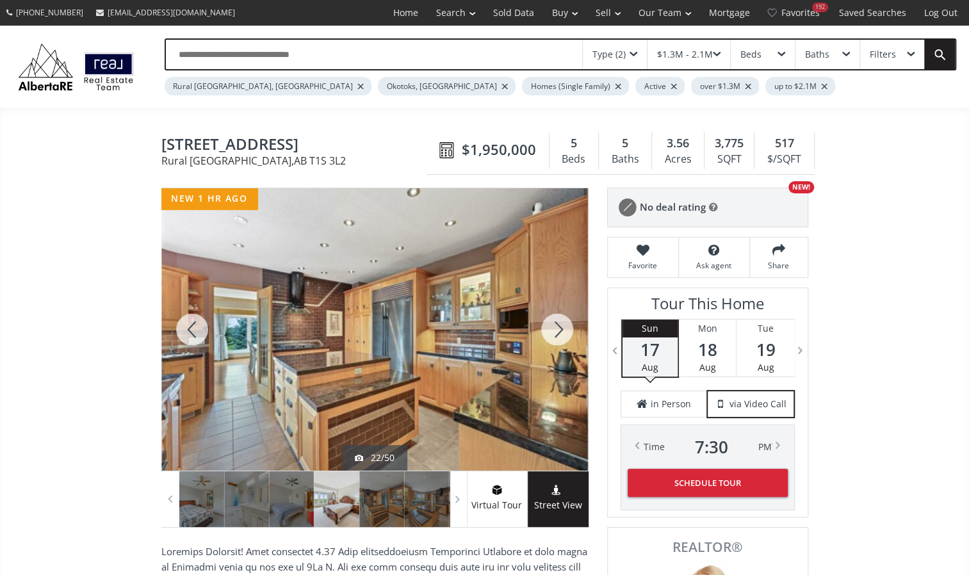
click at [548, 322] on div at bounding box center [556, 329] width 61 height 282
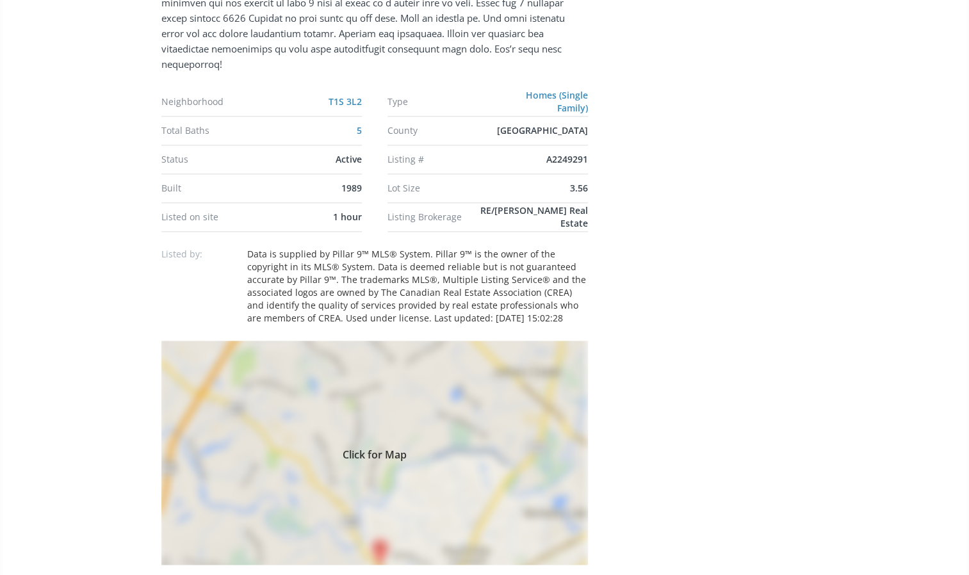
scroll to position [961, 0]
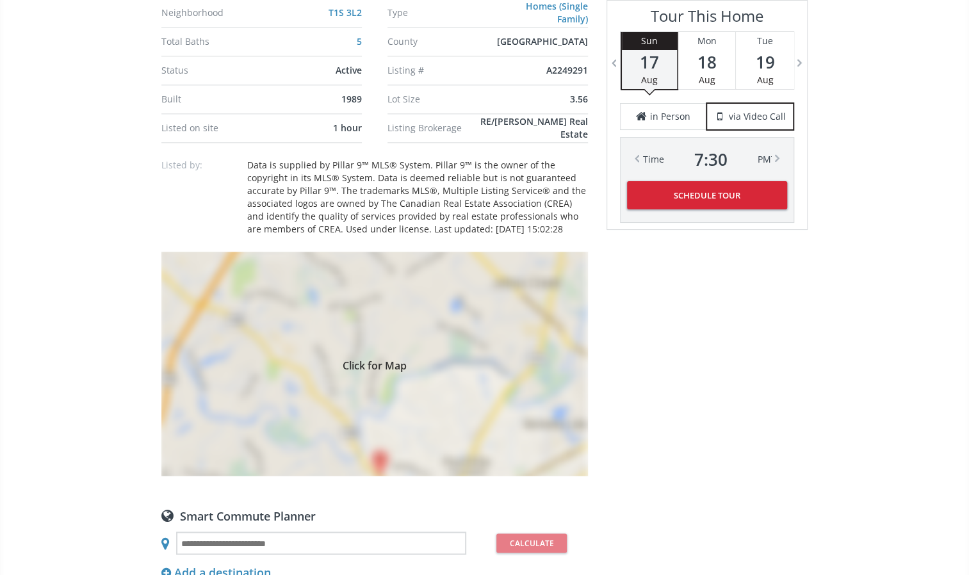
click at [456, 419] on div "Click for Map" at bounding box center [374, 364] width 426 height 224
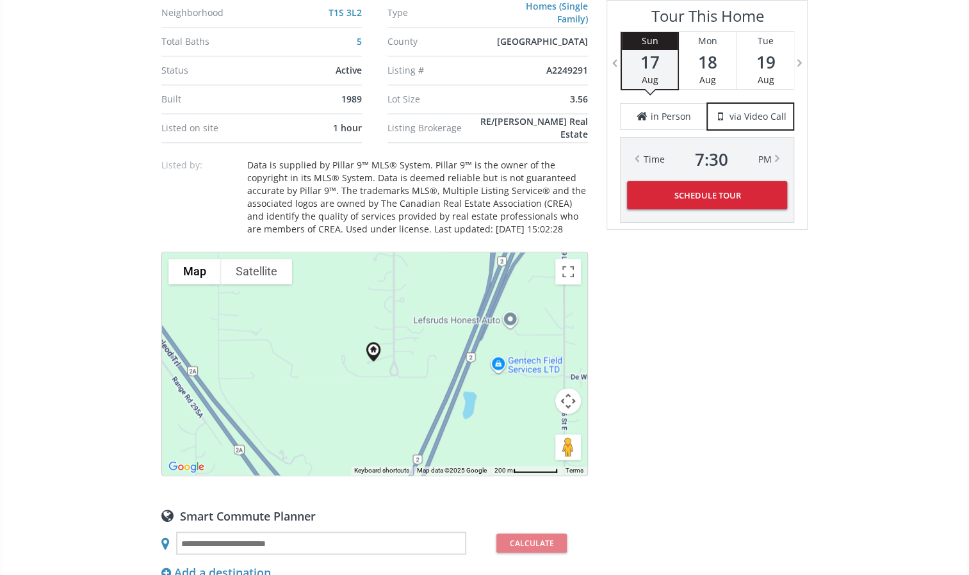
click at [565, 388] on button "Map camera controls" at bounding box center [568, 401] width 26 height 26
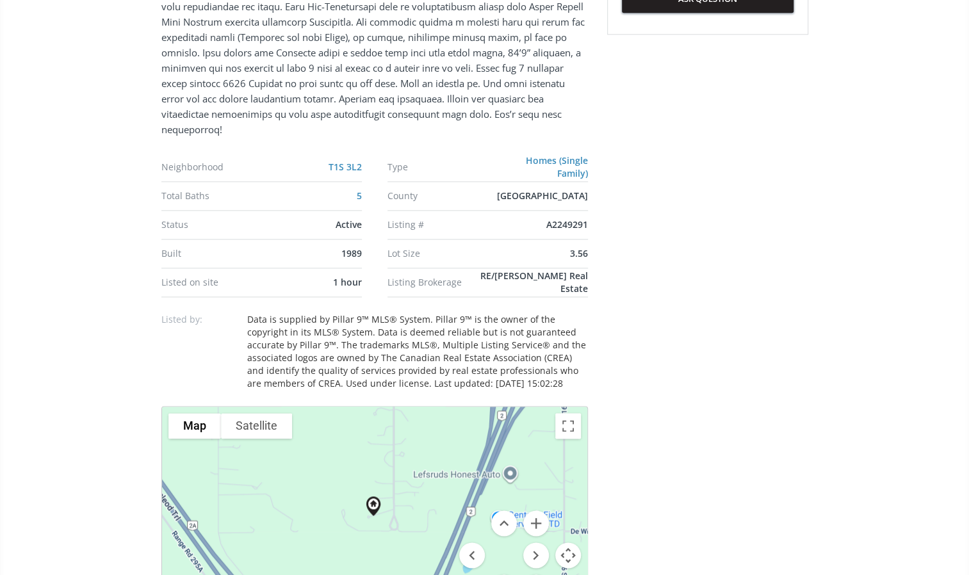
scroll to position [768, 0]
